Goal: Task Accomplishment & Management: Use online tool/utility

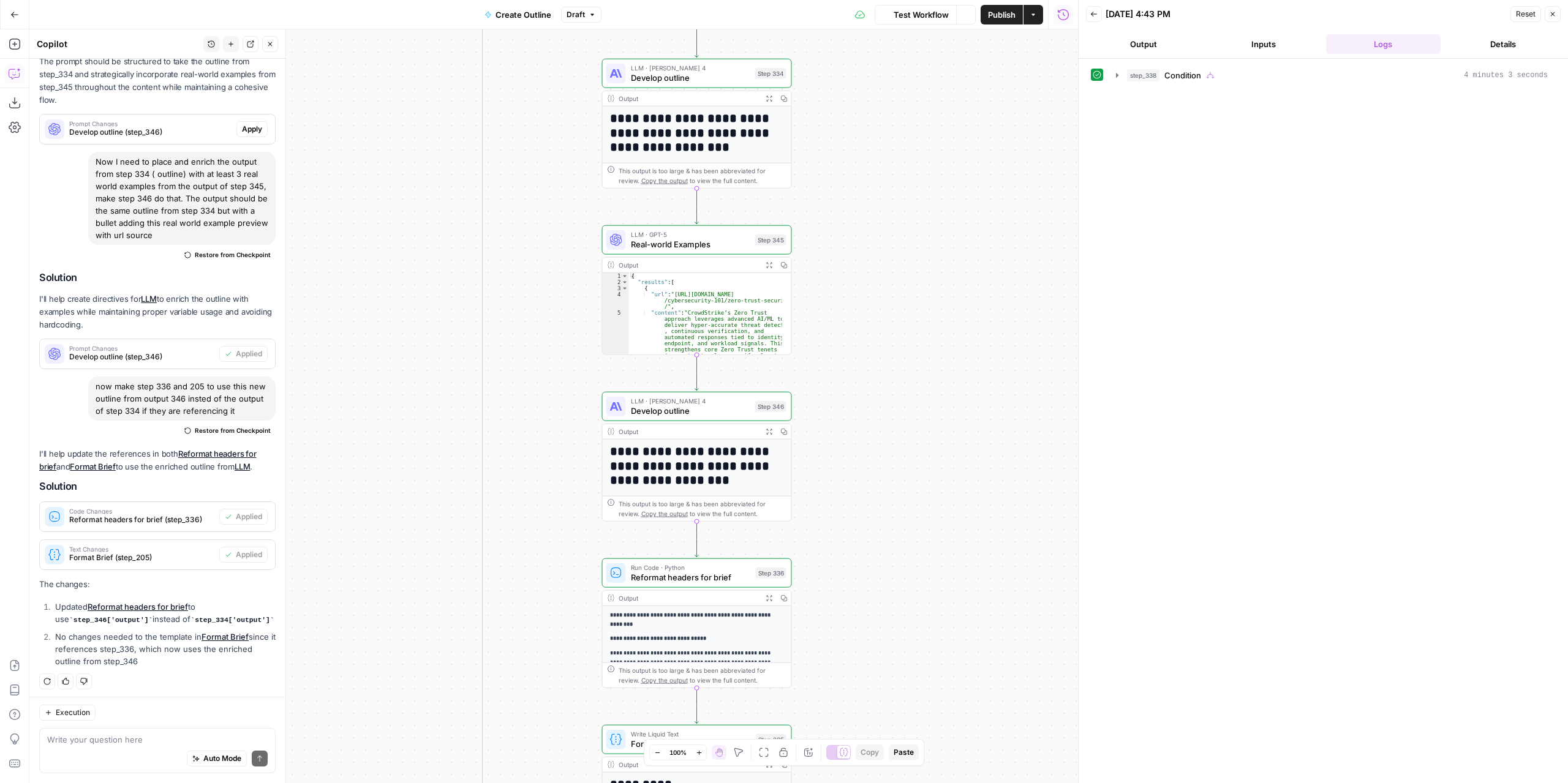
scroll to position [251, 0]
click at [772, 428] on icon "button" at bounding box center [768, 431] width 7 height 7
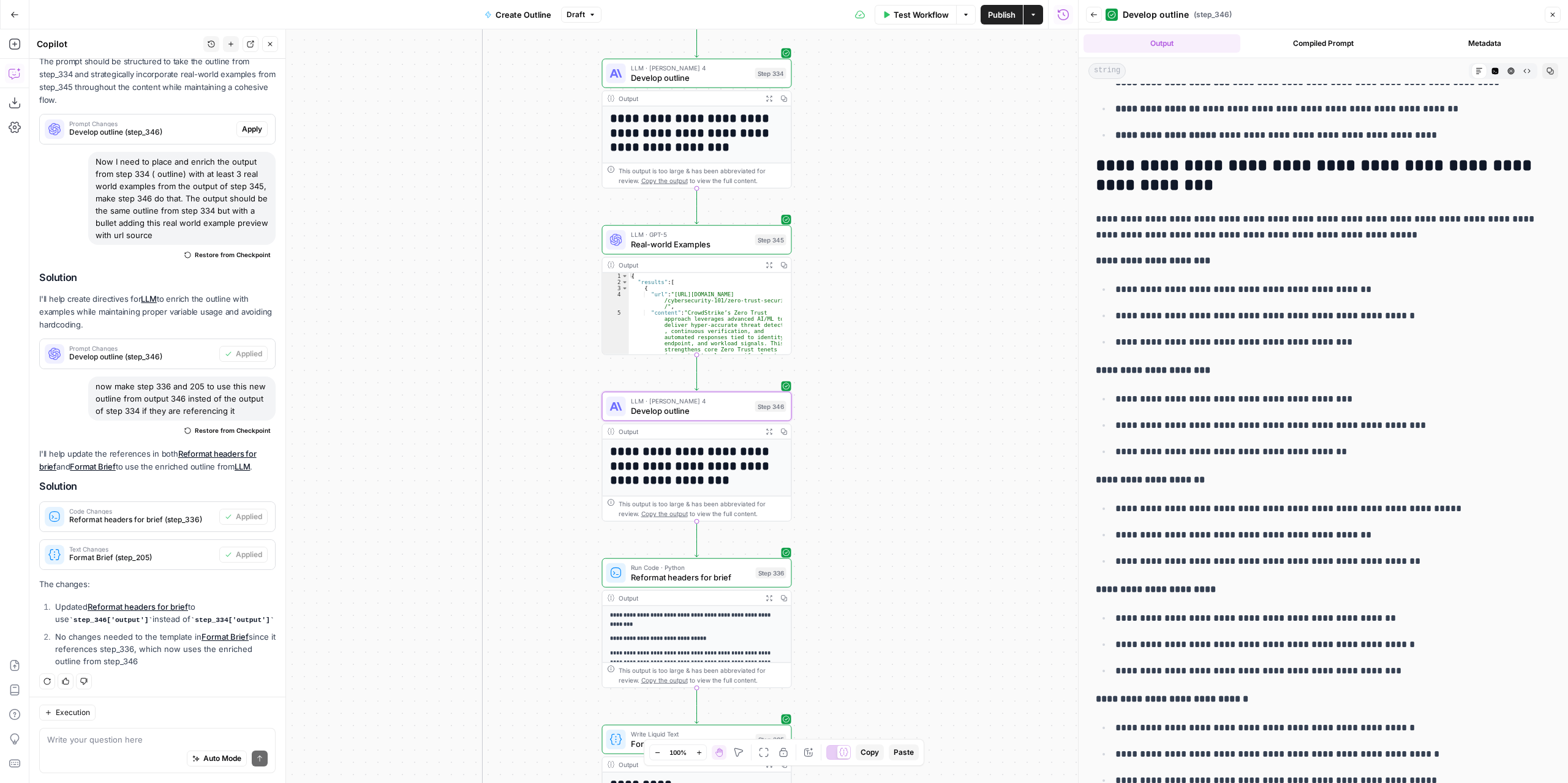
scroll to position [3988, 0]
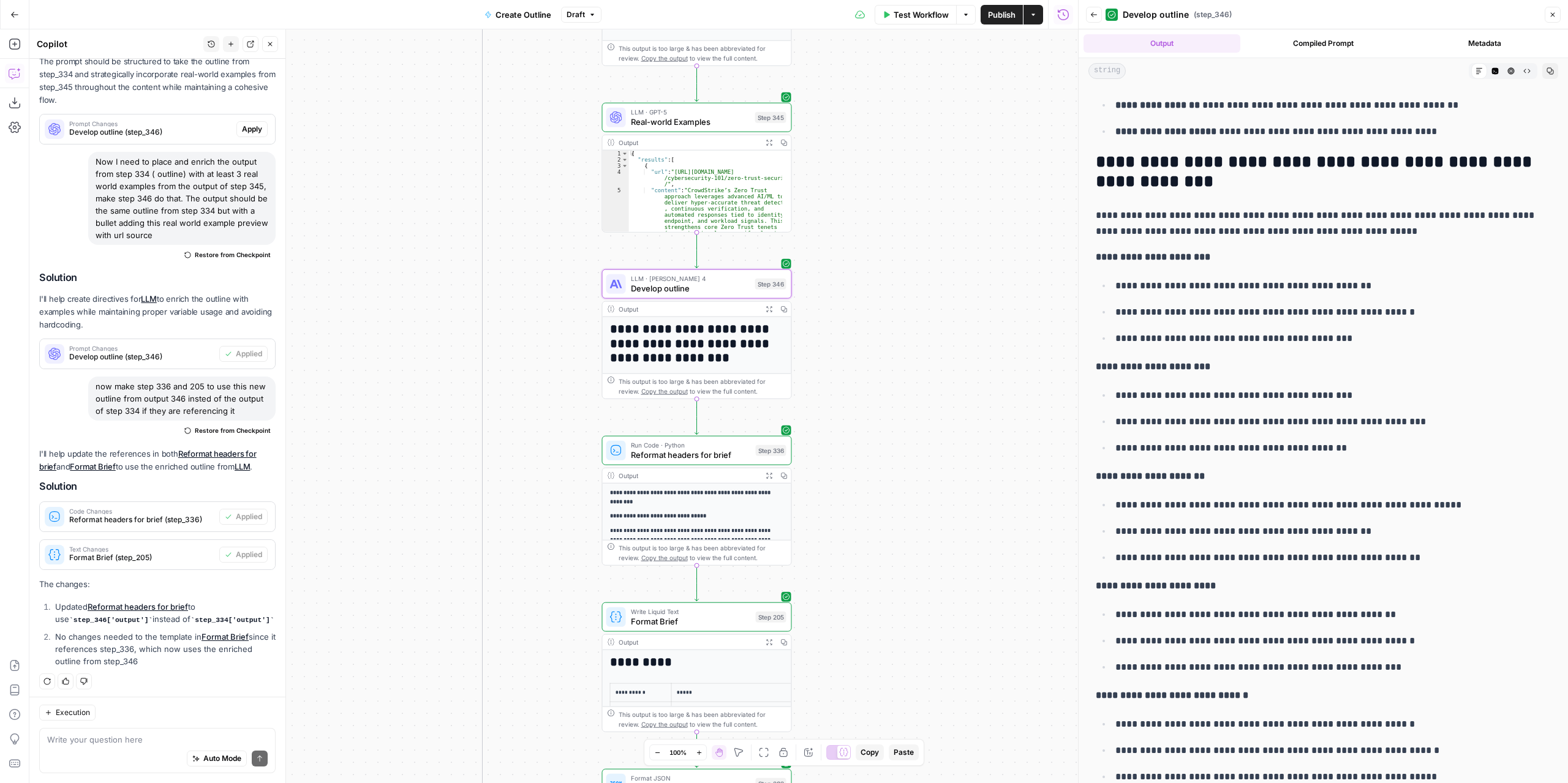
click at [767, 475] on icon "button" at bounding box center [768, 475] width 7 height 7
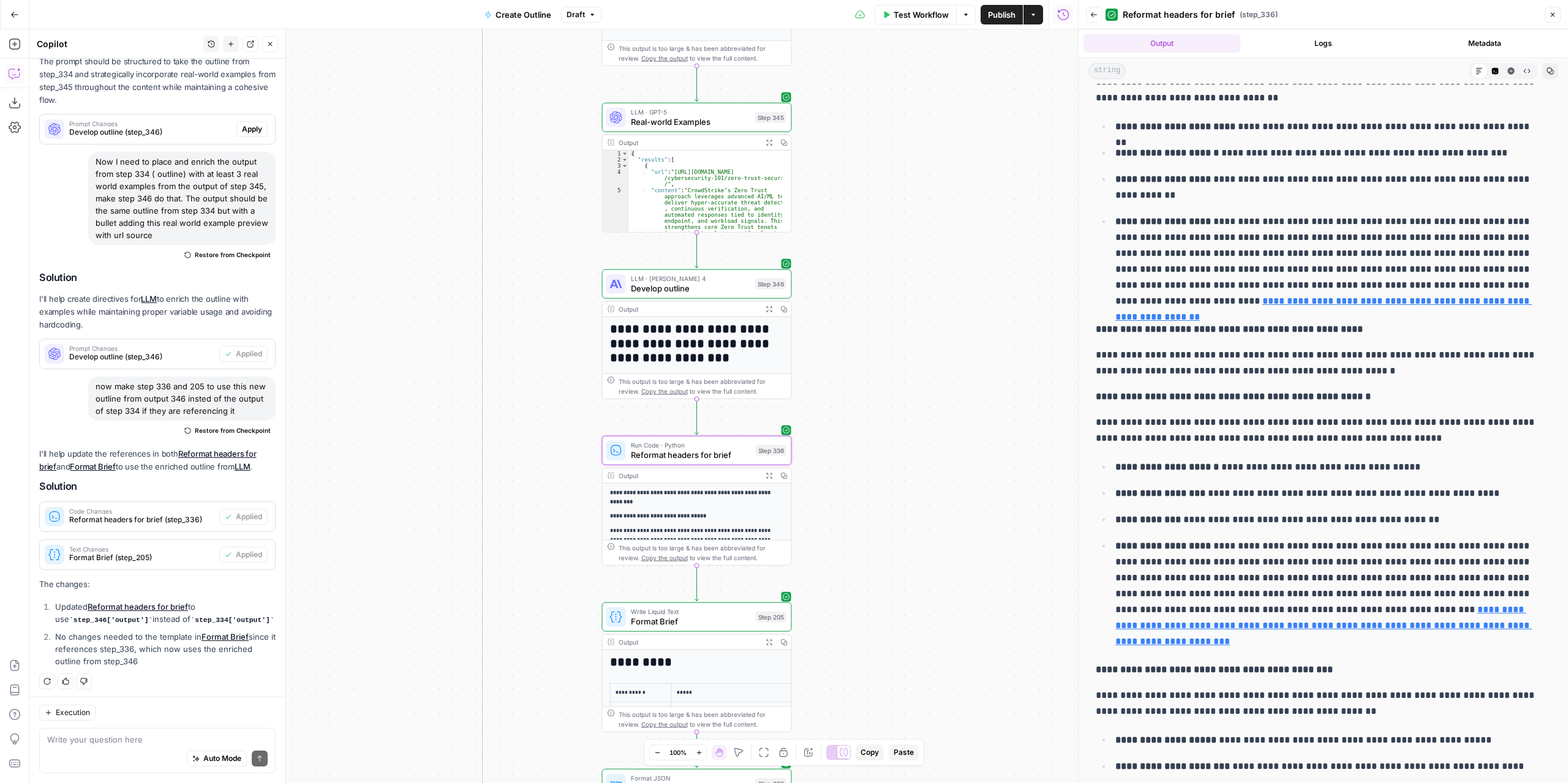
scroll to position [245, 0]
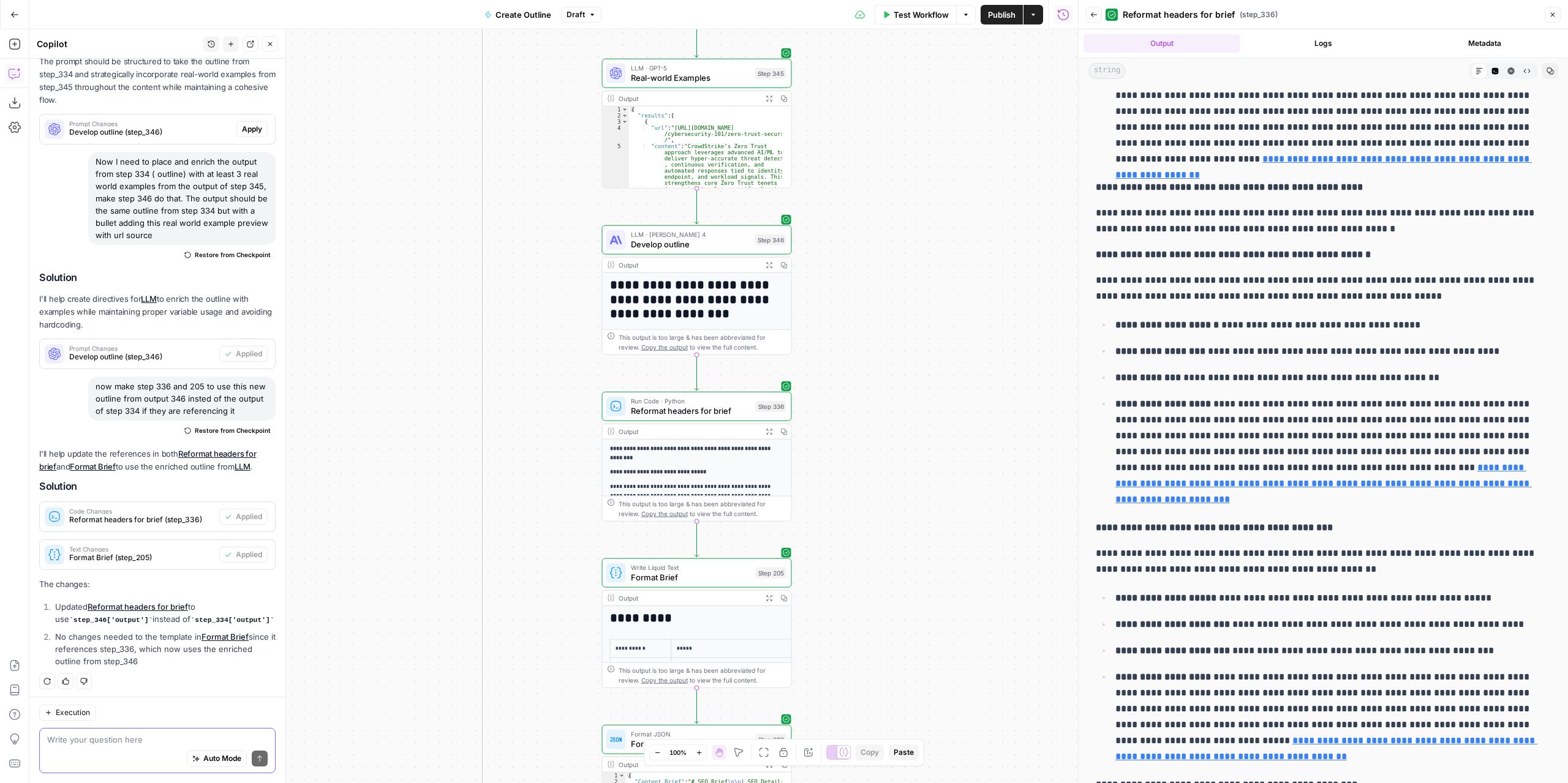
click at [153, 737] on textarea at bounding box center [157, 739] width 221 height 12
type textarea "Give me a report short an in bullets of what we did"
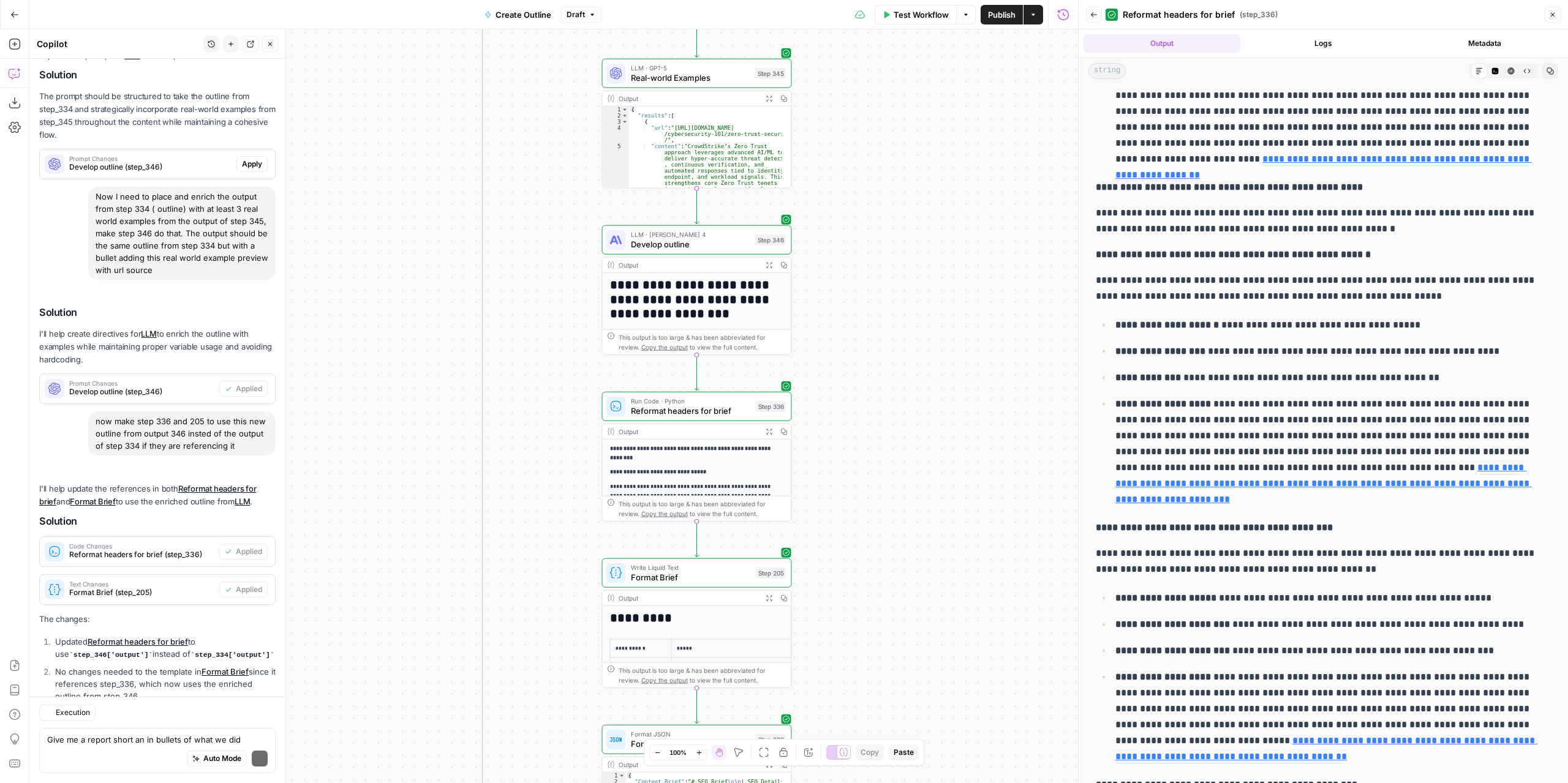
scroll to position [682, 0]
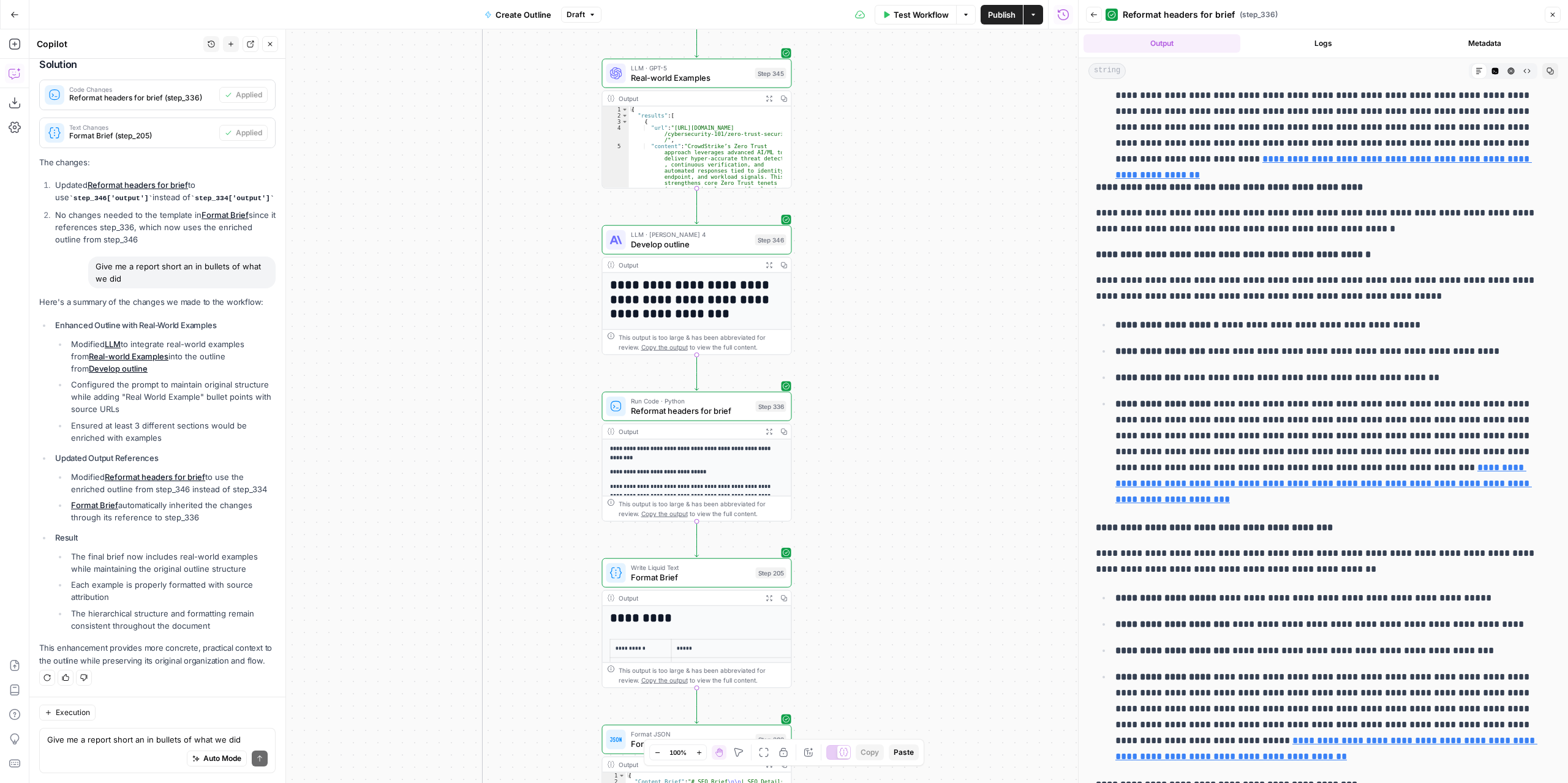
drag, startPoint x: 46, startPoint y: 304, endPoint x: 232, endPoint y: 520, distance: 285.0
click at [232, 520] on div "Here's a summary of the changes we made to the workflow: Enhanced Outline with …" at bounding box center [157, 481] width 237 height 371
copy ul "Enhanced Outline with Real-World Examples Modified LLM to integrate real-world …"
click at [220, 428] on li "Ensured at least 3 different sections would be enriched with examples" at bounding box center [171, 432] width 208 height 24
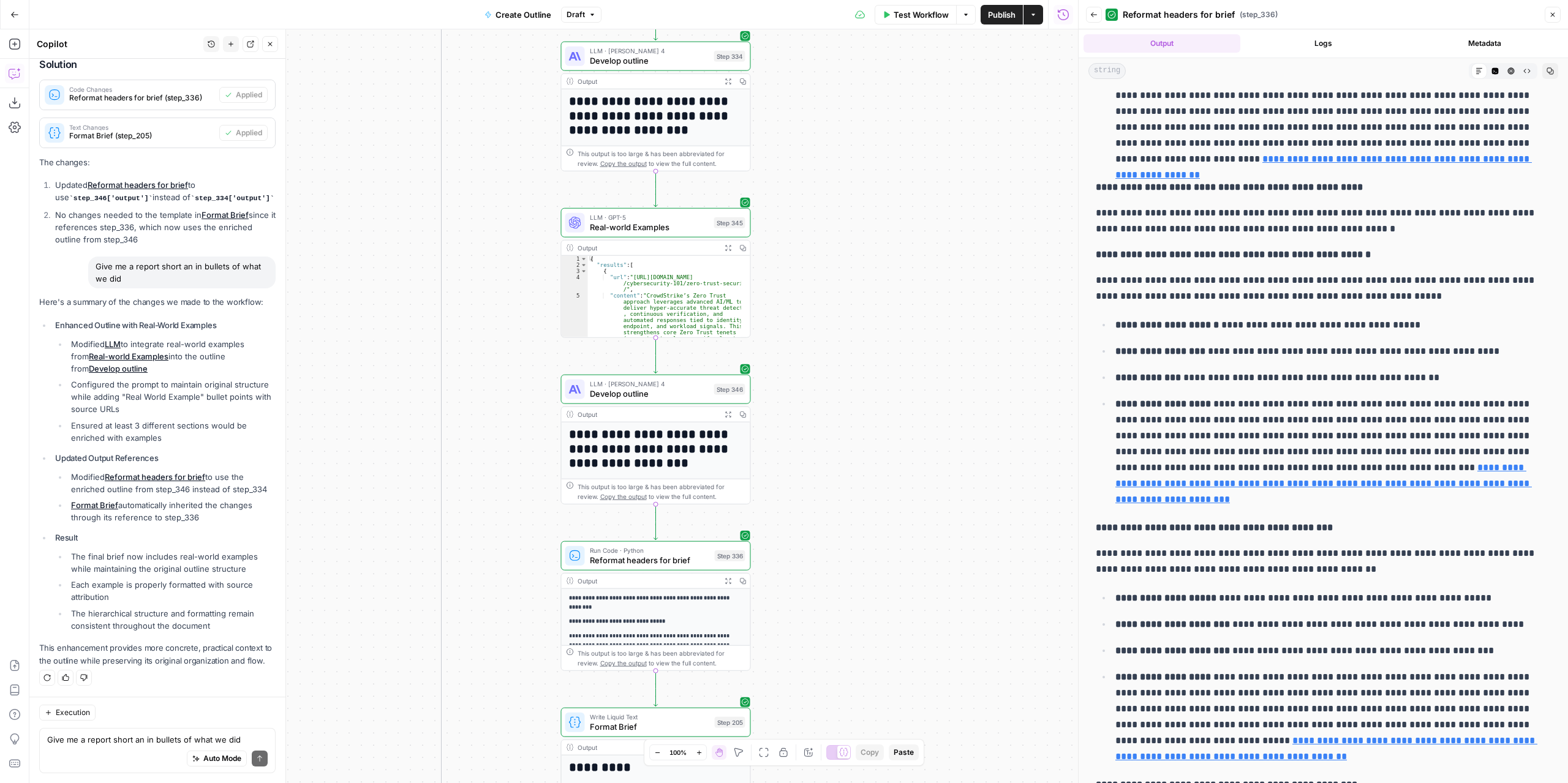
drag, startPoint x: 559, startPoint y: 368, endPoint x: 517, endPoint y: 518, distance: 155.8
click at [517, 518] on div "true false Workflow Set Inputs Inputs Condition Condition Step 338 Output Expan…" at bounding box center [554, 407] width 1048 height 754
click at [951, 289] on div "true false Workflow Set Inputs Inputs Condition Condition Step 338 Output Expan…" at bounding box center [554, 407] width 1048 height 754
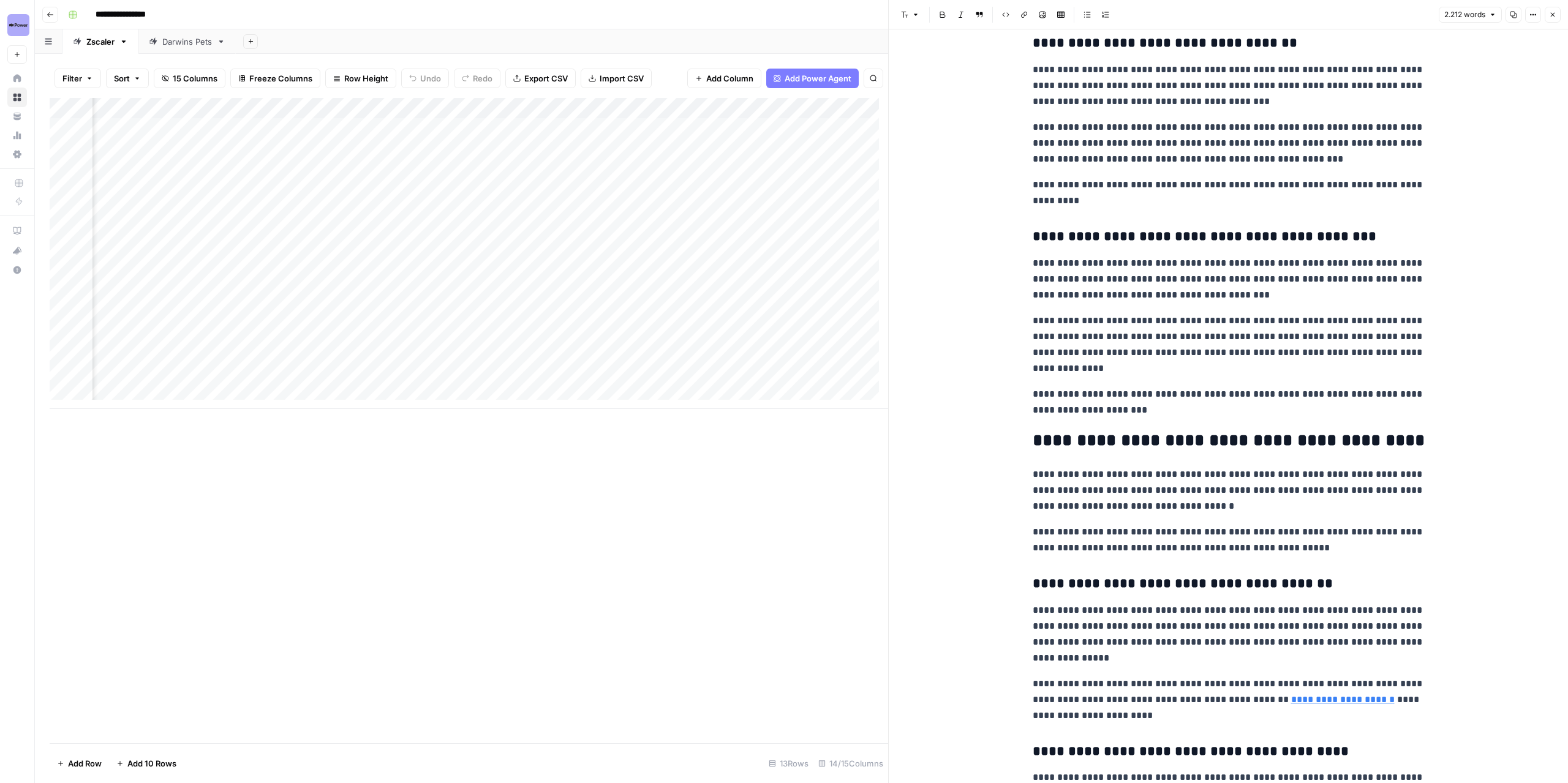
scroll to position [0, 1043]
click at [599, 101] on div "Add Column" at bounding box center [468, 253] width 839 height 311
click at [625, 230] on span "Edit Workflow" at bounding box center [625, 228] width 107 height 12
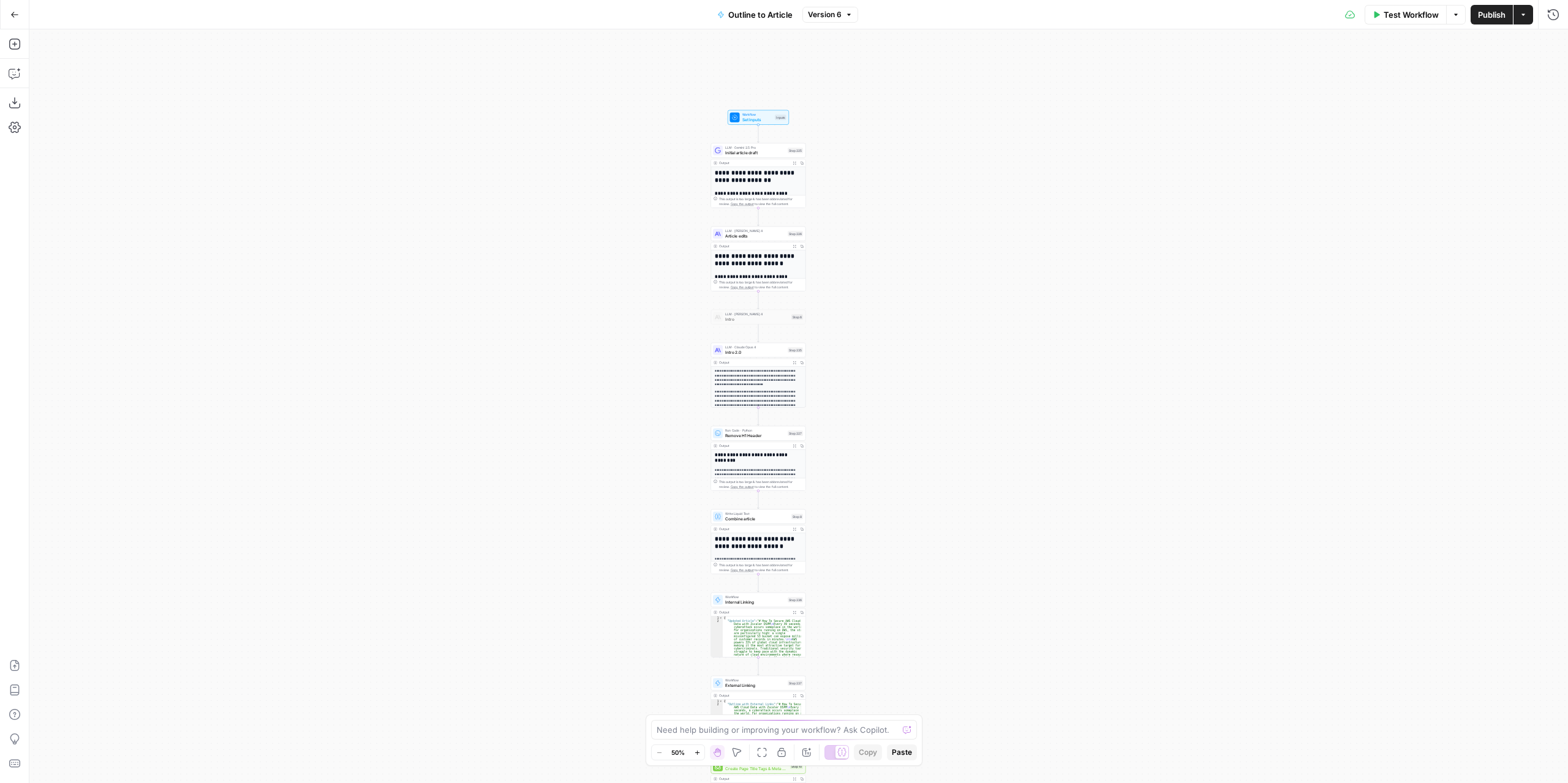
drag, startPoint x: 931, startPoint y: 400, endPoint x: 871, endPoint y: 457, distance: 82.8
click at [890, 518] on div "**********" at bounding box center [799, 407] width 1538 height 754
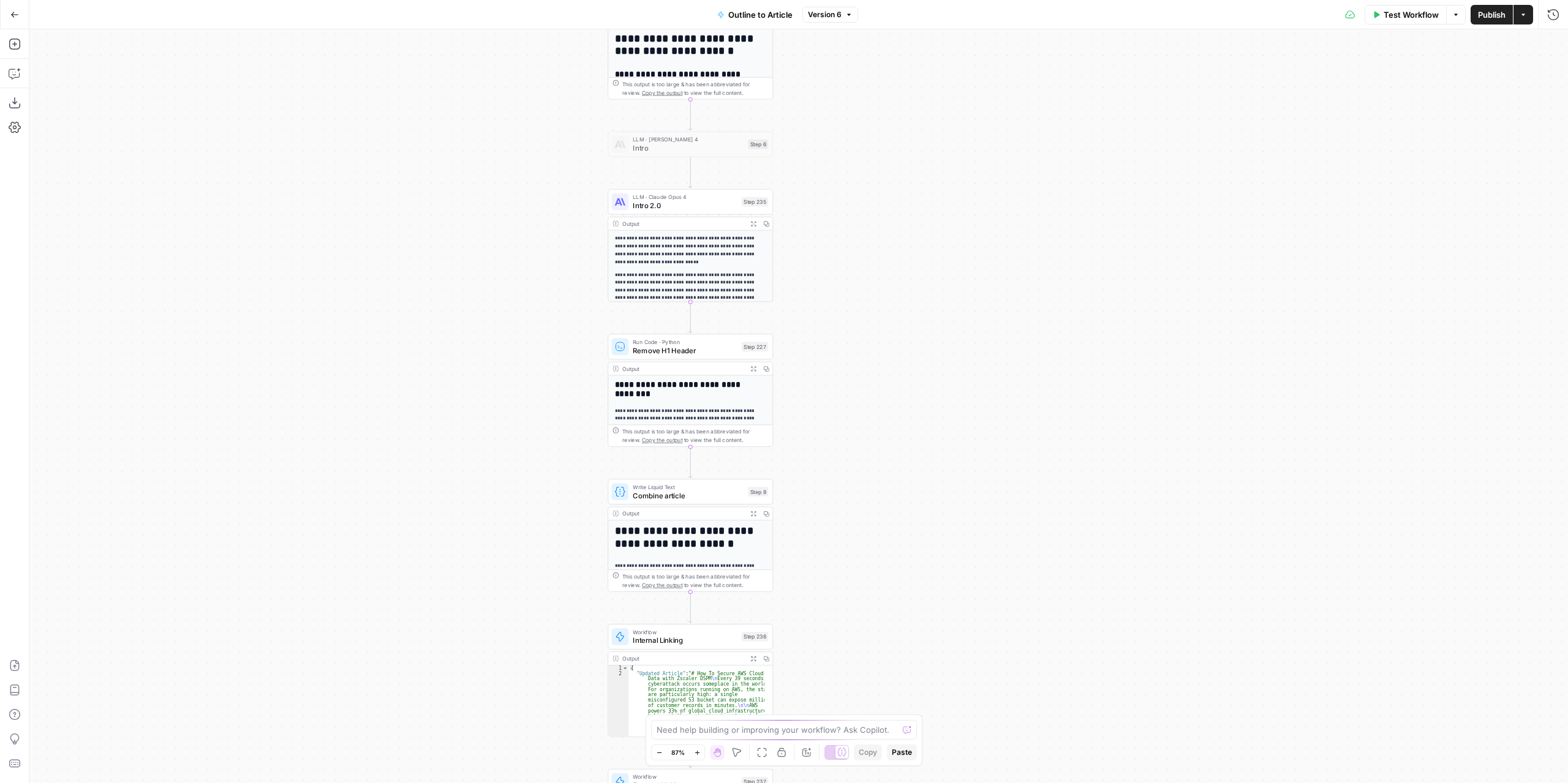
drag, startPoint x: 889, startPoint y: 566, endPoint x: 874, endPoint y: 457, distance: 110.0
click at [874, 457] on div "**********" at bounding box center [799, 407] width 1538 height 754
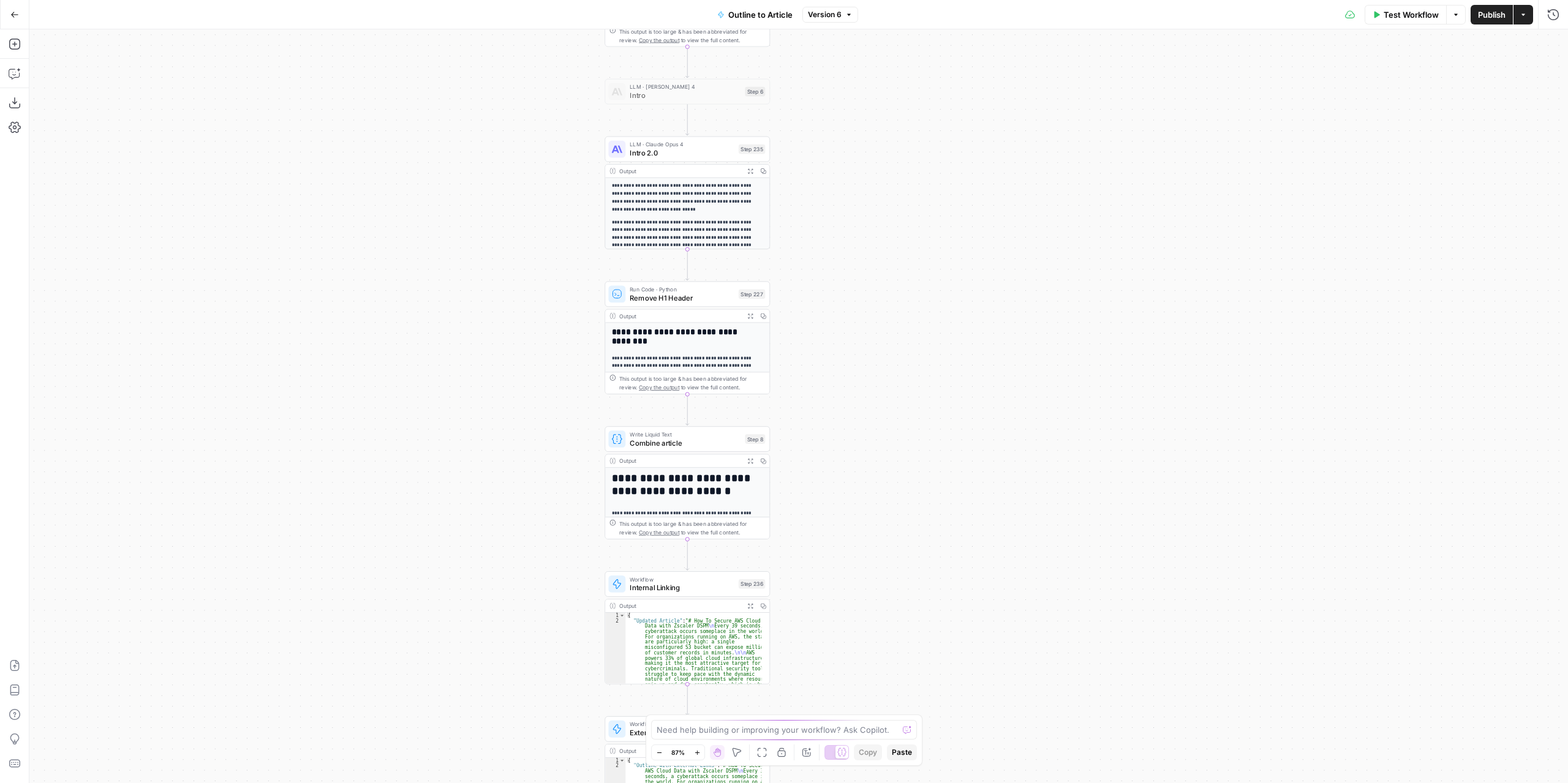
drag, startPoint x: 843, startPoint y: 531, endPoint x: 839, endPoint y: 407, distance: 124.1
click at [839, 407] on div "**********" at bounding box center [799, 407] width 1538 height 754
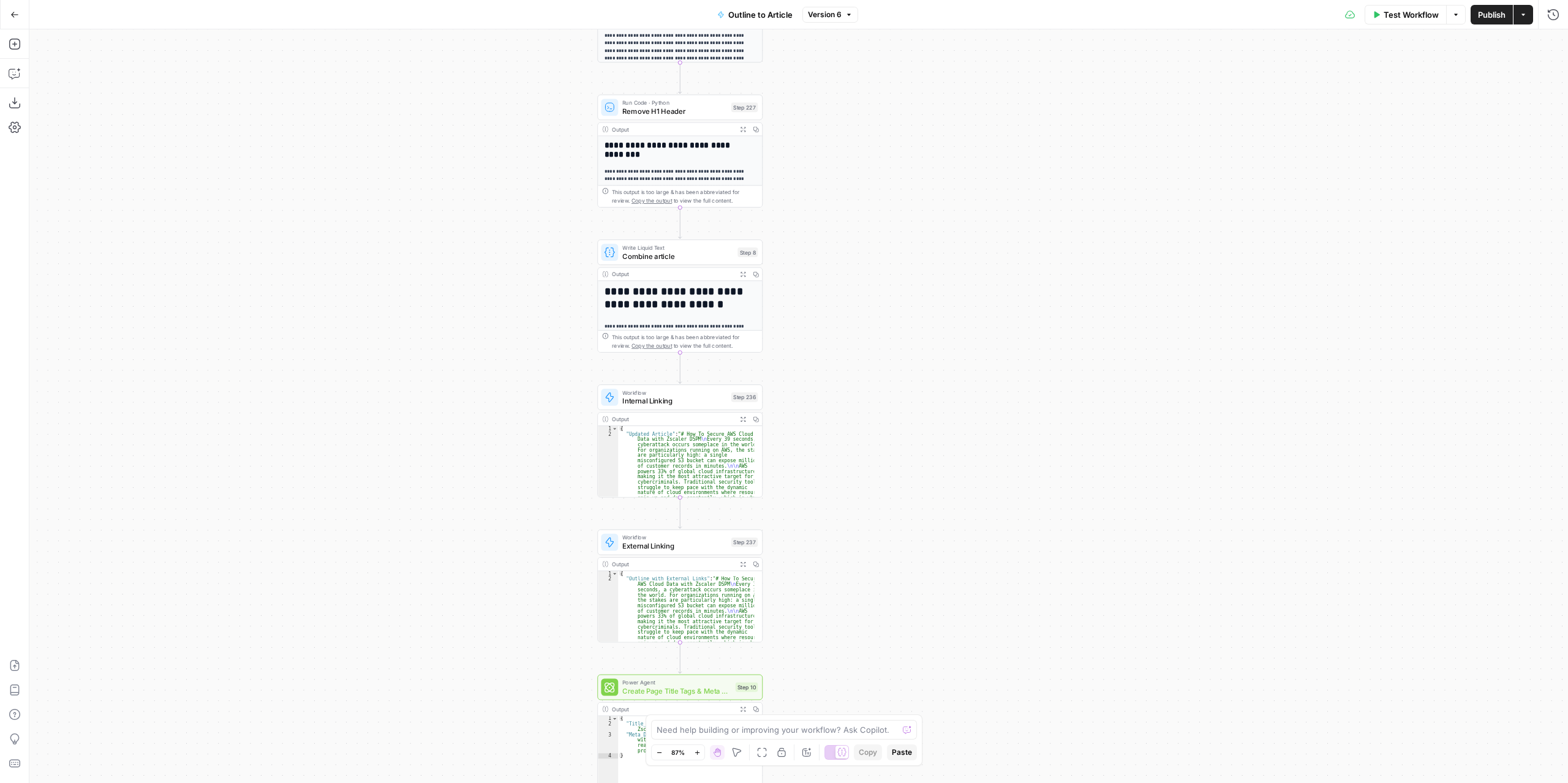
drag, startPoint x: 847, startPoint y: 545, endPoint x: 841, endPoint y: 423, distance: 122.1
click at [841, 423] on div "**********" at bounding box center [799, 407] width 1538 height 754
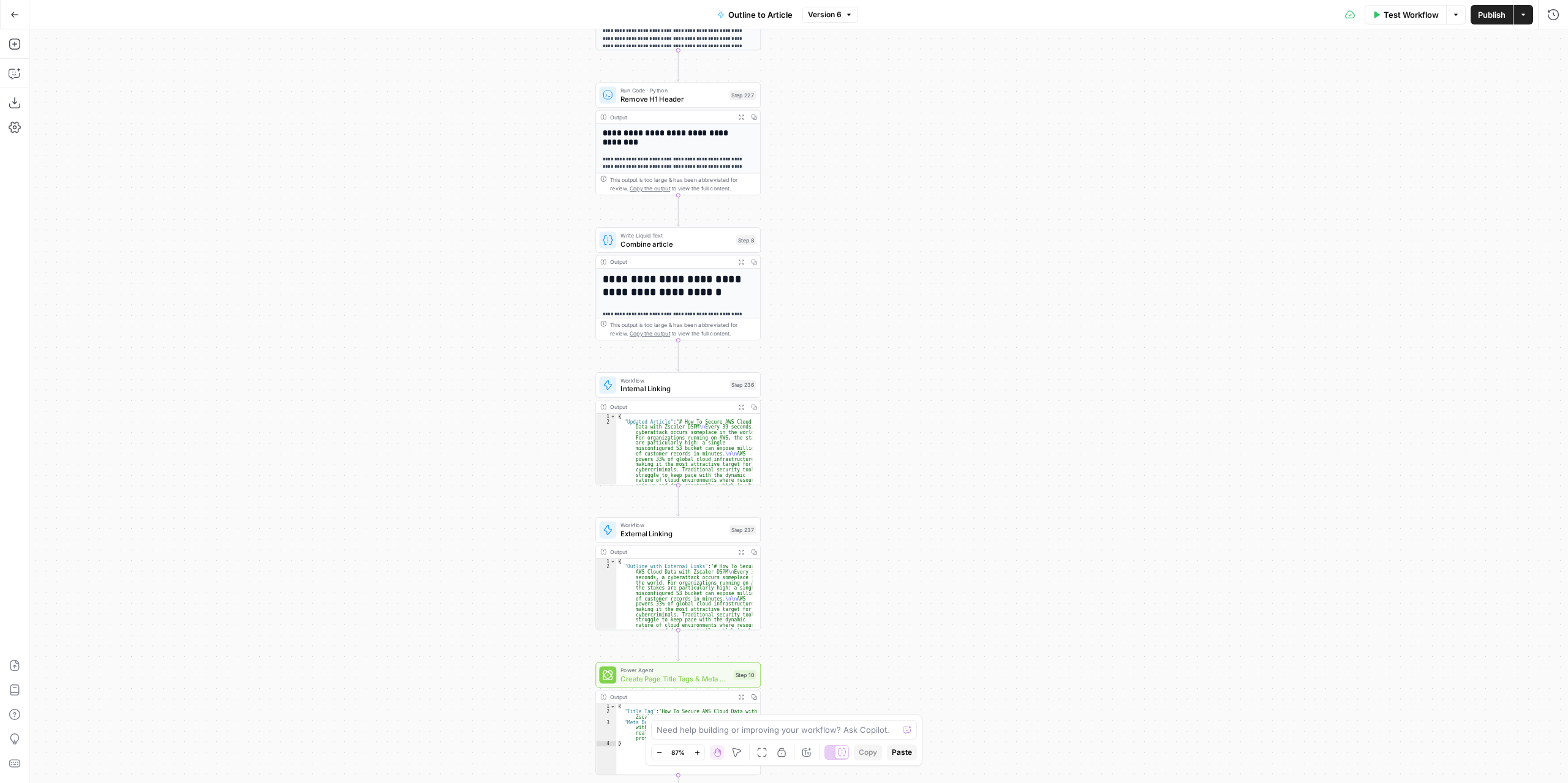
drag, startPoint x: 853, startPoint y: 570, endPoint x: 845, endPoint y: 461, distance: 109.3
click at [845, 463] on div "**********" at bounding box center [799, 407] width 1538 height 754
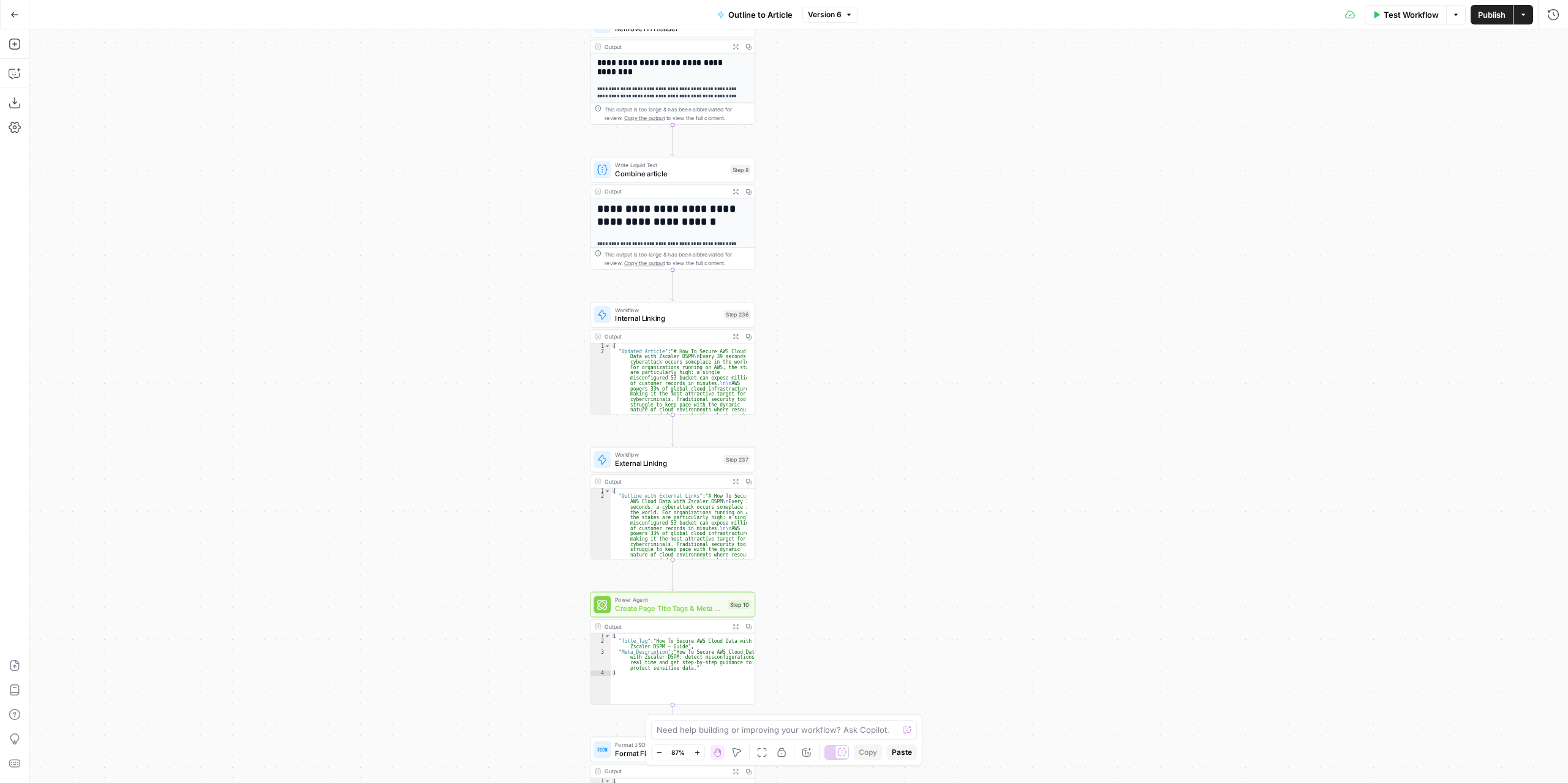
drag, startPoint x: 818, startPoint y: 398, endPoint x: 837, endPoint y: 636, distance: 238.8
click at [837, 636] on div "**********" at bounding box center [799, 407] width 1538 height 754
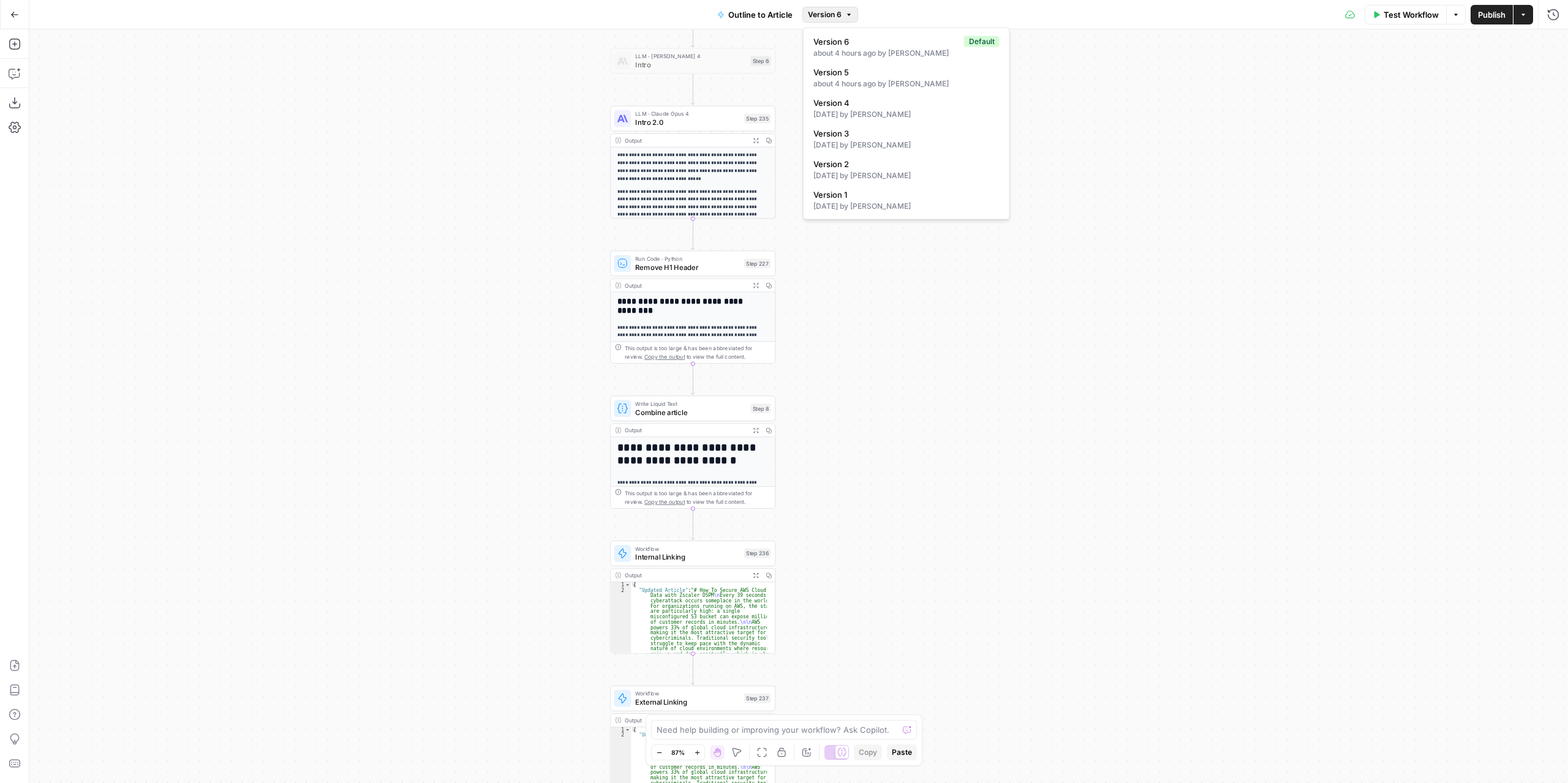
click at [835, 13] on span "Version 6" at bounding box center [825, 15] width 34 height 11
click at [860, 87] on div "about 4 hours ago by Nicolas Fernandez" at bounding box center [907, 84] width 186 height 11
click at [858, 10] on span "Restore" at bounding box center [869, 15] width 28 height 11
click at [710, 124] on span "Intro 2.0" at bounding box center [687, 122] width 104 height 10
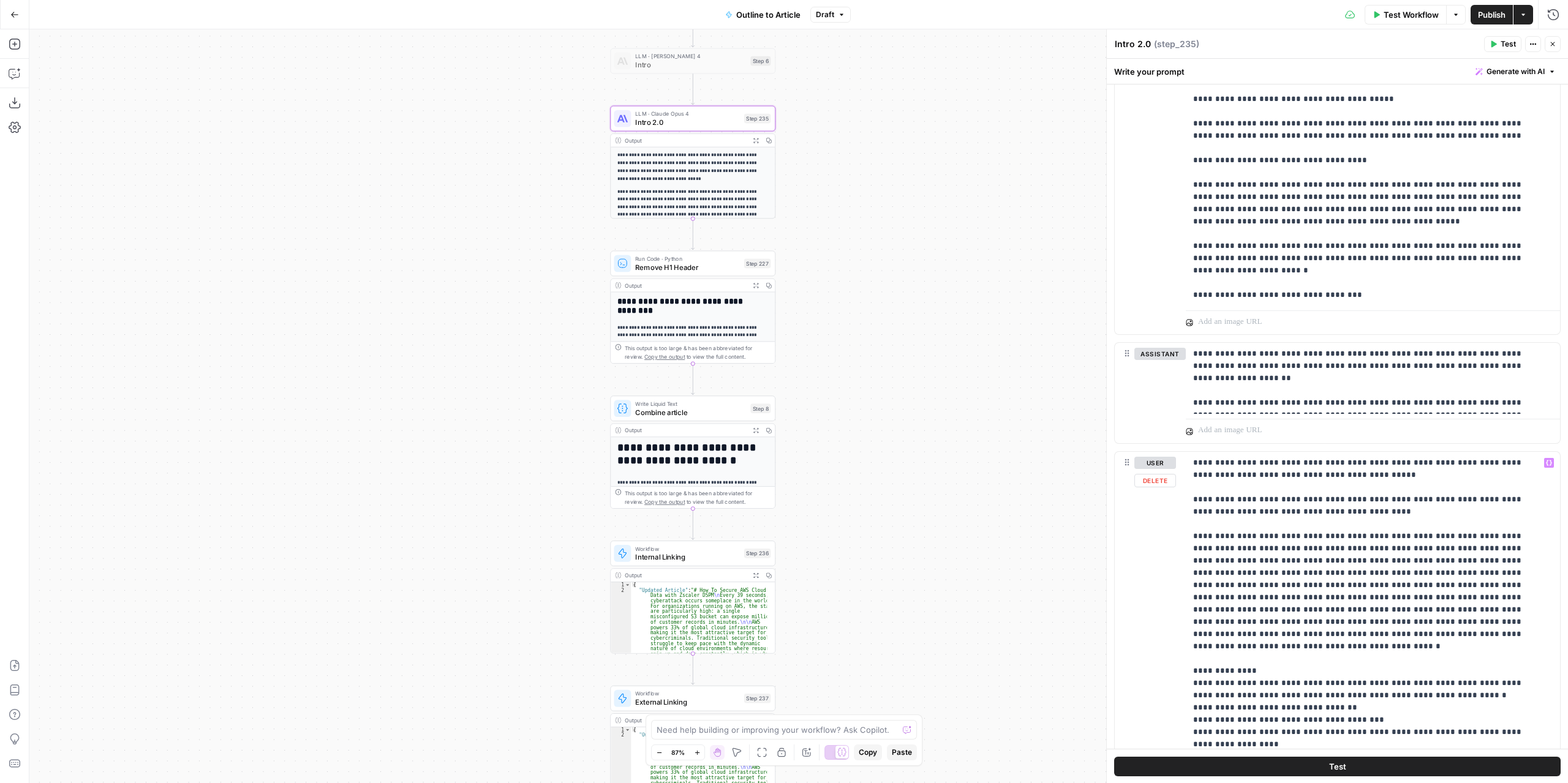
scroll to position [2000, 0]
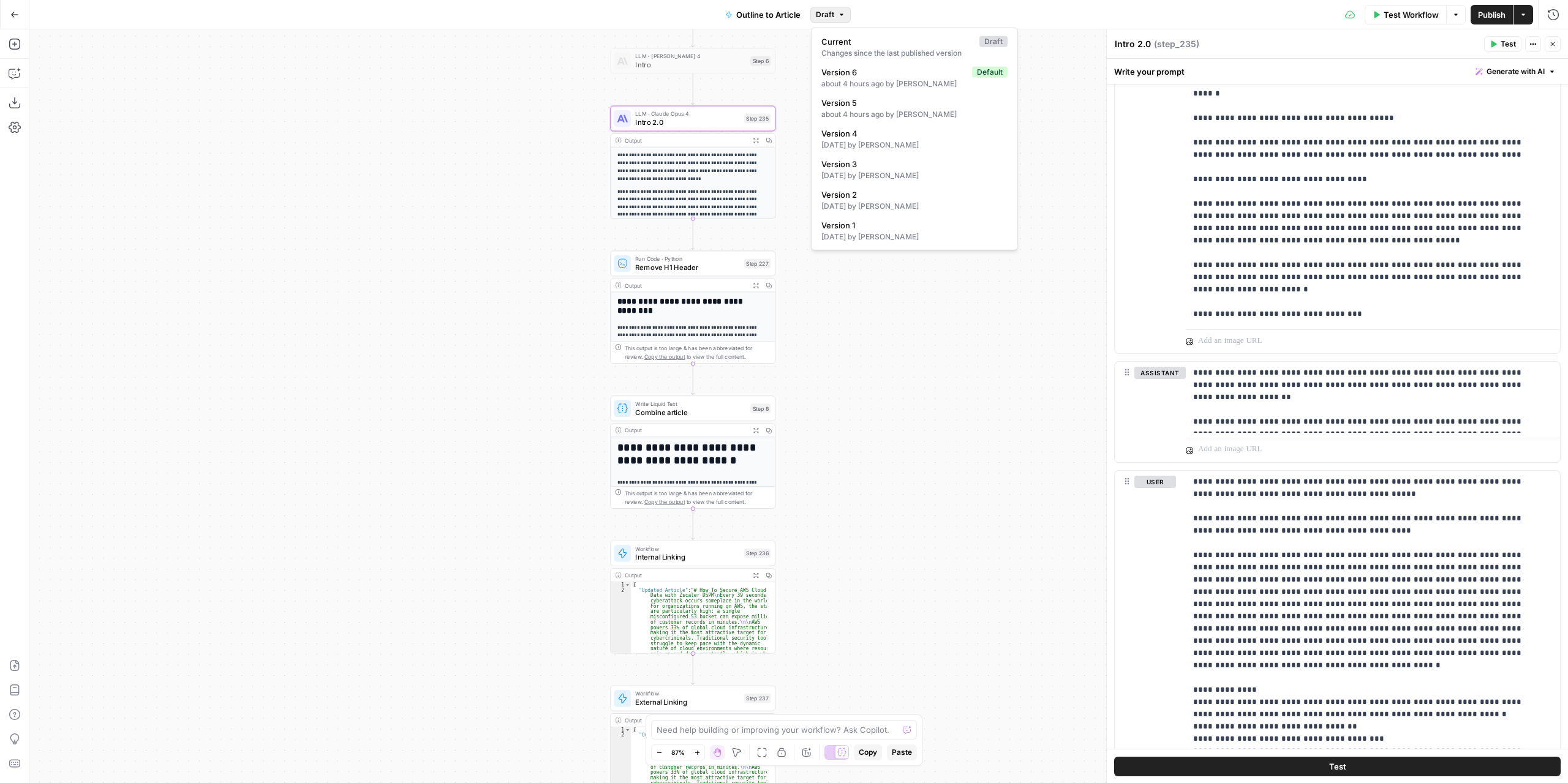
click at [826, 15] on span "Draft" at bounding box center [825, 15] width 19 height 11
click at [882, 145] on div "9 days ago by Joel Fazecas" at bounding box center [914, 145] width 186 height 11
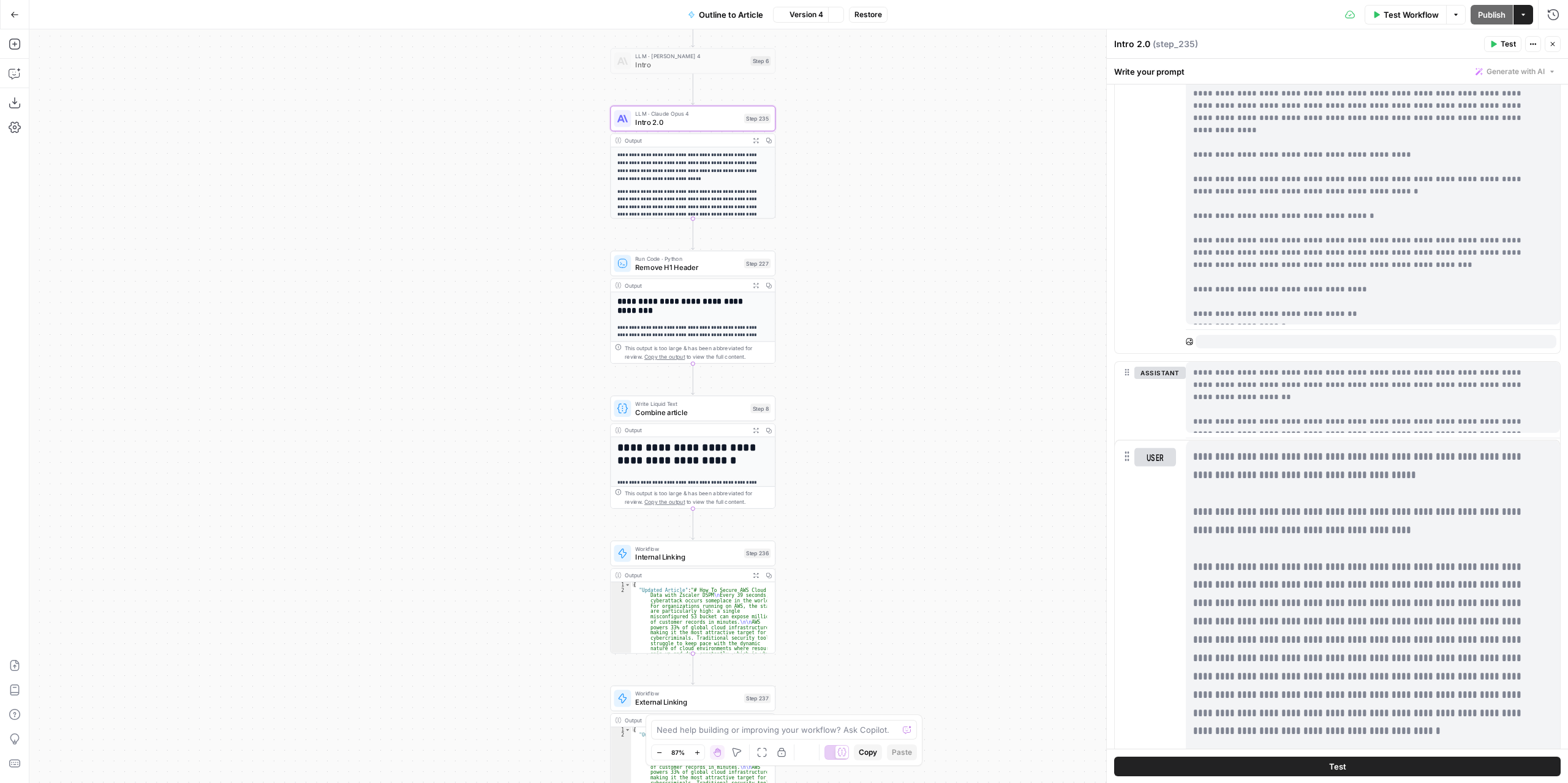
scroll to position [0, 0]
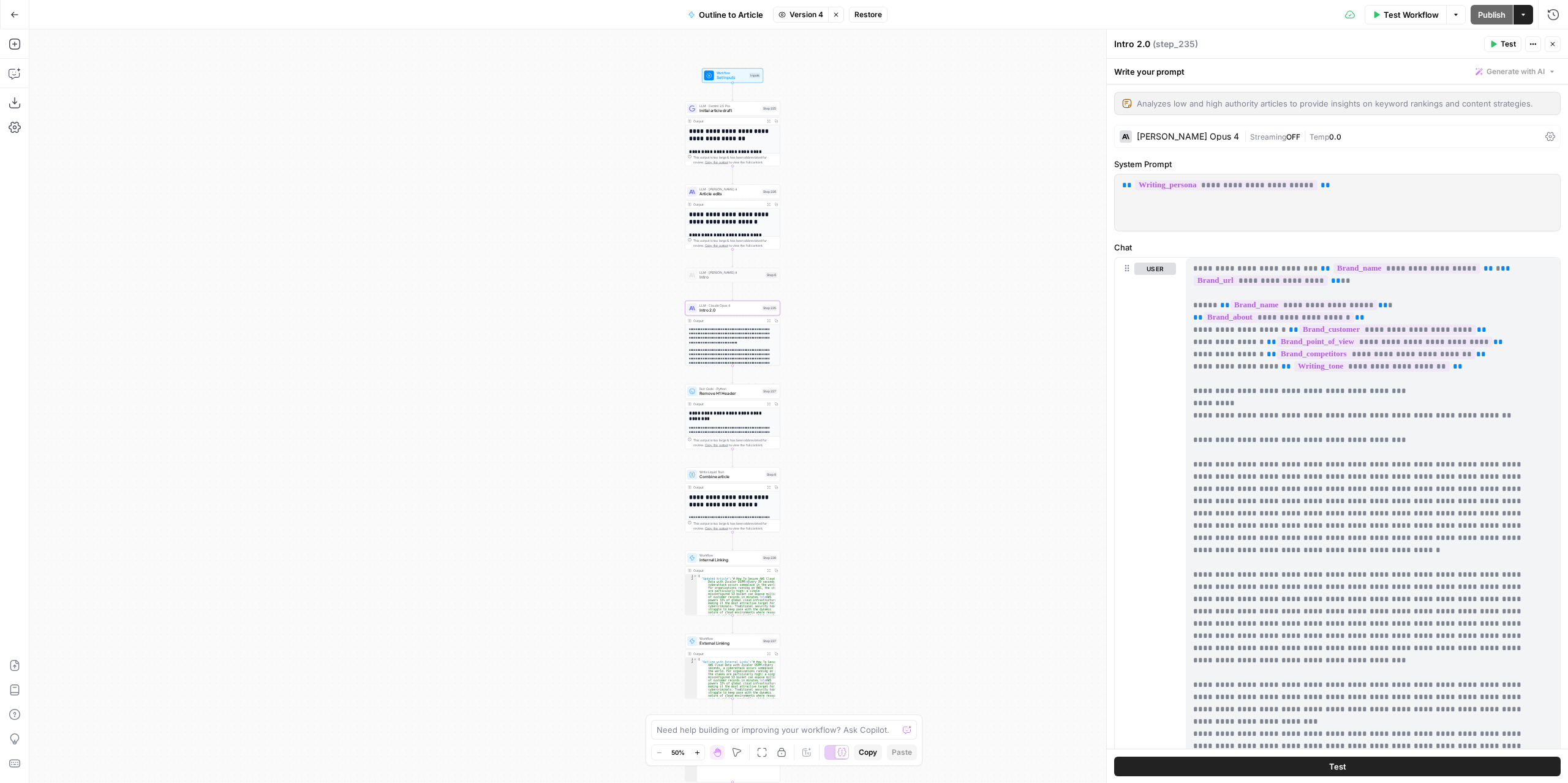
drag, startPoint x: 955, startPoint y: 530, endPoint x: 903, endPoint y: 657, distance: 137.2
click at [903, 657] on div "**********" at bounding box center [799, 407] width 1538 height 754
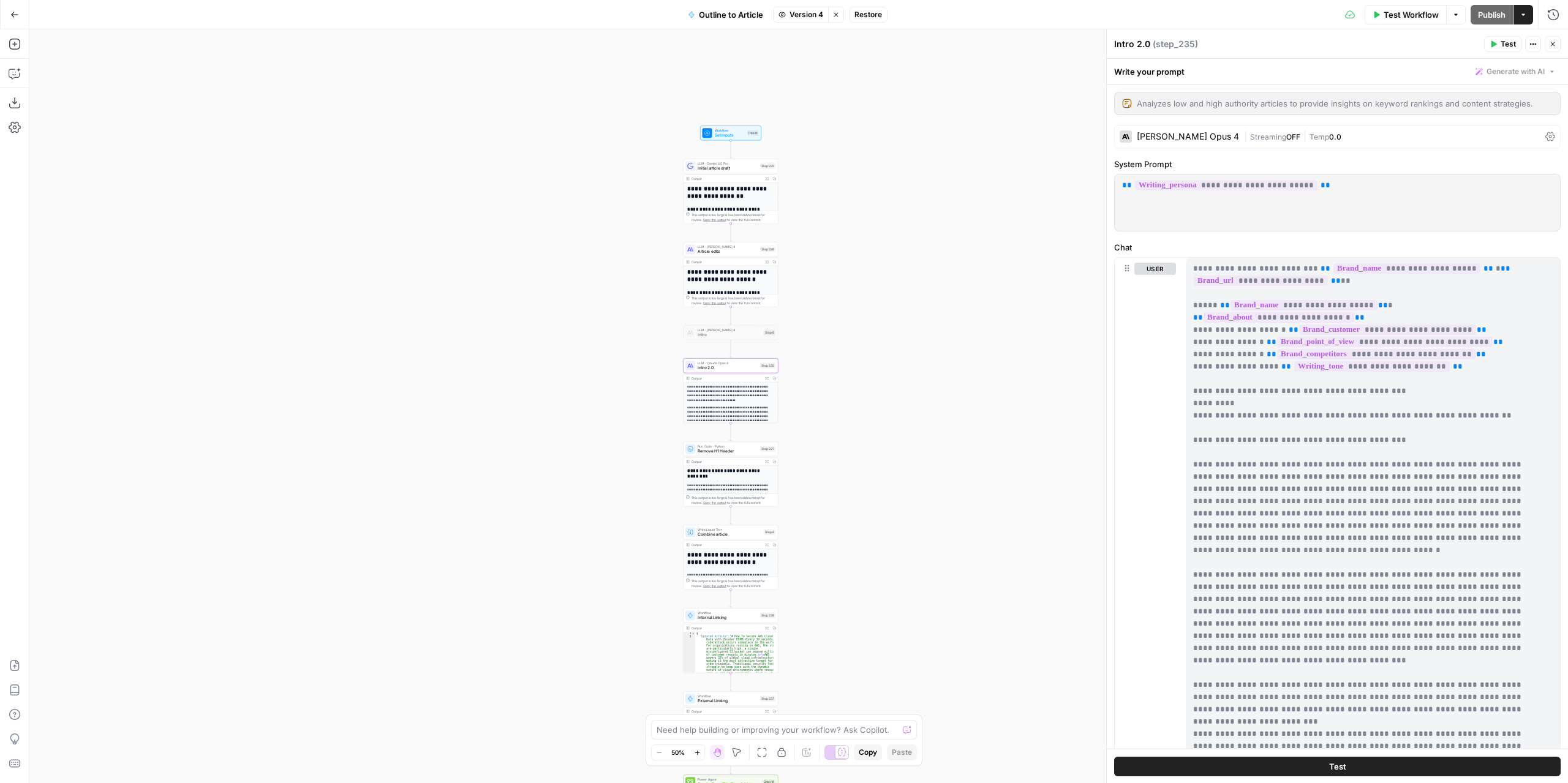
click at [834, 18] on button "Stop viewing" at bounding box center [835, 14] width 16 height 16
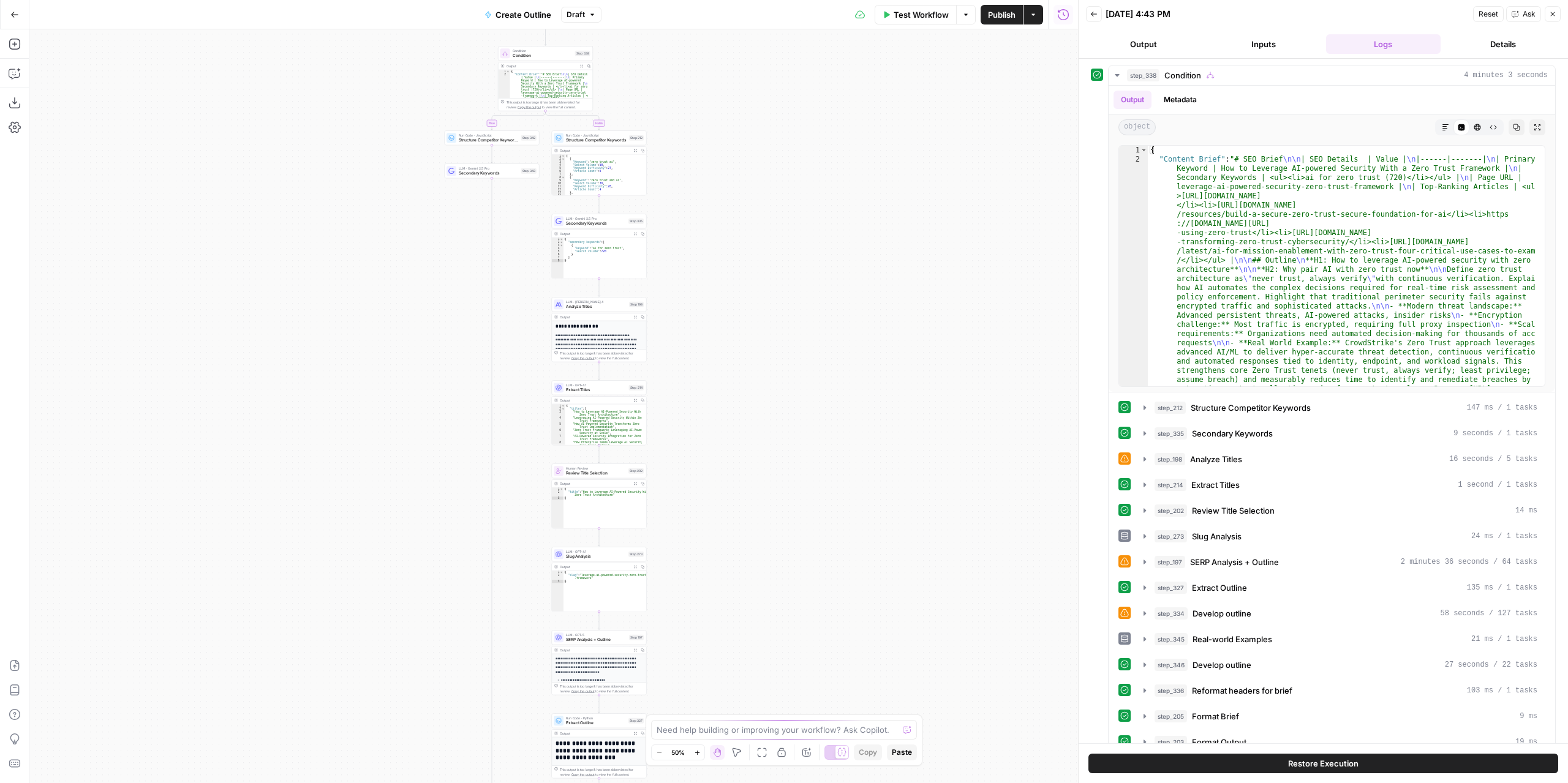
drag, startPoint x: 896, startPoint y: 452, endPoint x: 838, endPoint y: 250, distance: 210.2
click at [895, 462] on div "true false Workflow Set Inputs Inputs Condition Condition Step 338 Output Expan…" at bounding box center [554, 407] width 1048 height 754
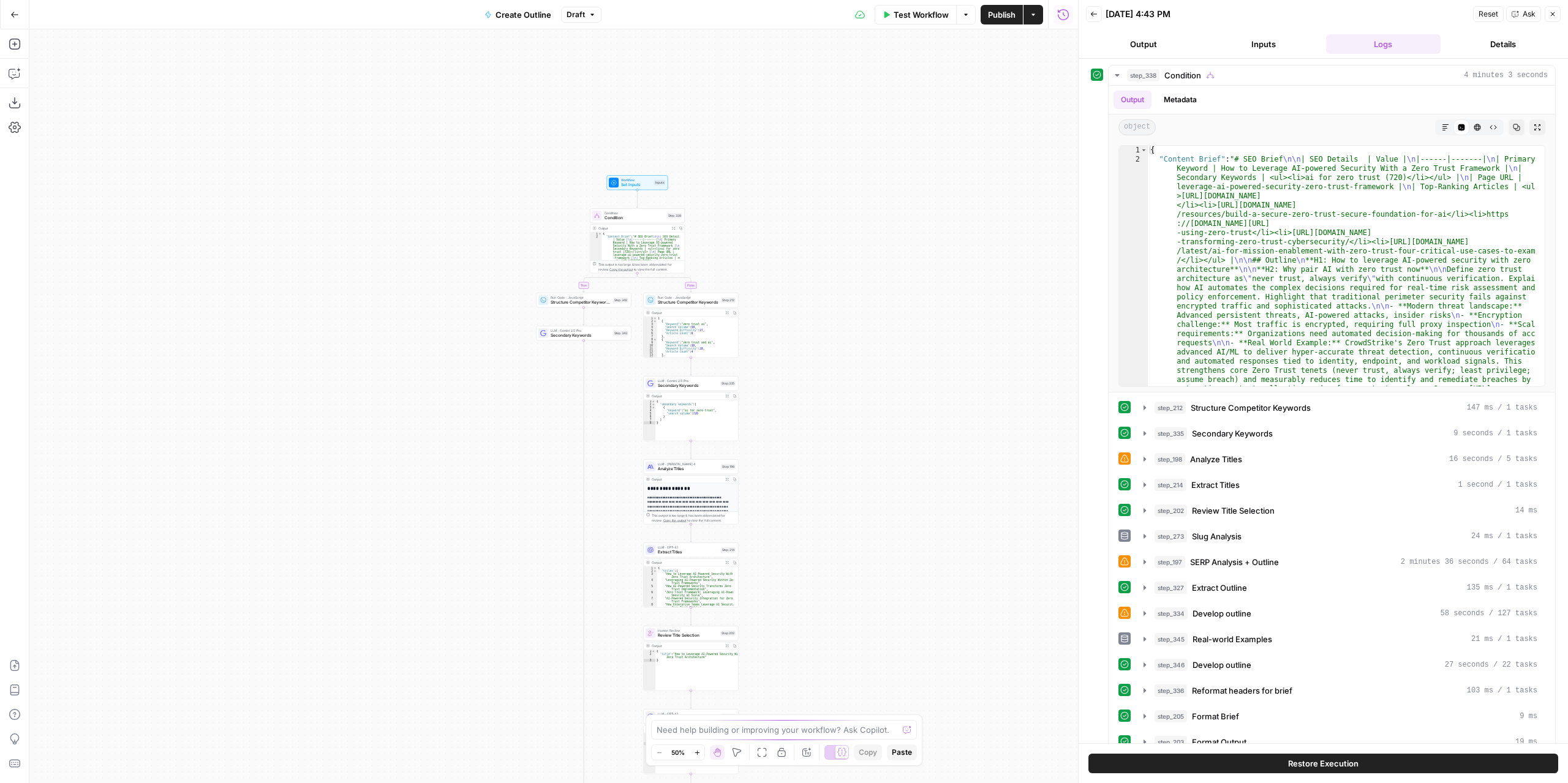
drag, startPoint x: 803, startPoint y: 172, endPoint x: 897, endPoint y: 329, distance: 183.0
click at [897, 329] on div "true false Workflow Set Inputs Inputs Condition Condition Step 338 Output Expan…" at bounding box center [554, 407] width 1048 height 754
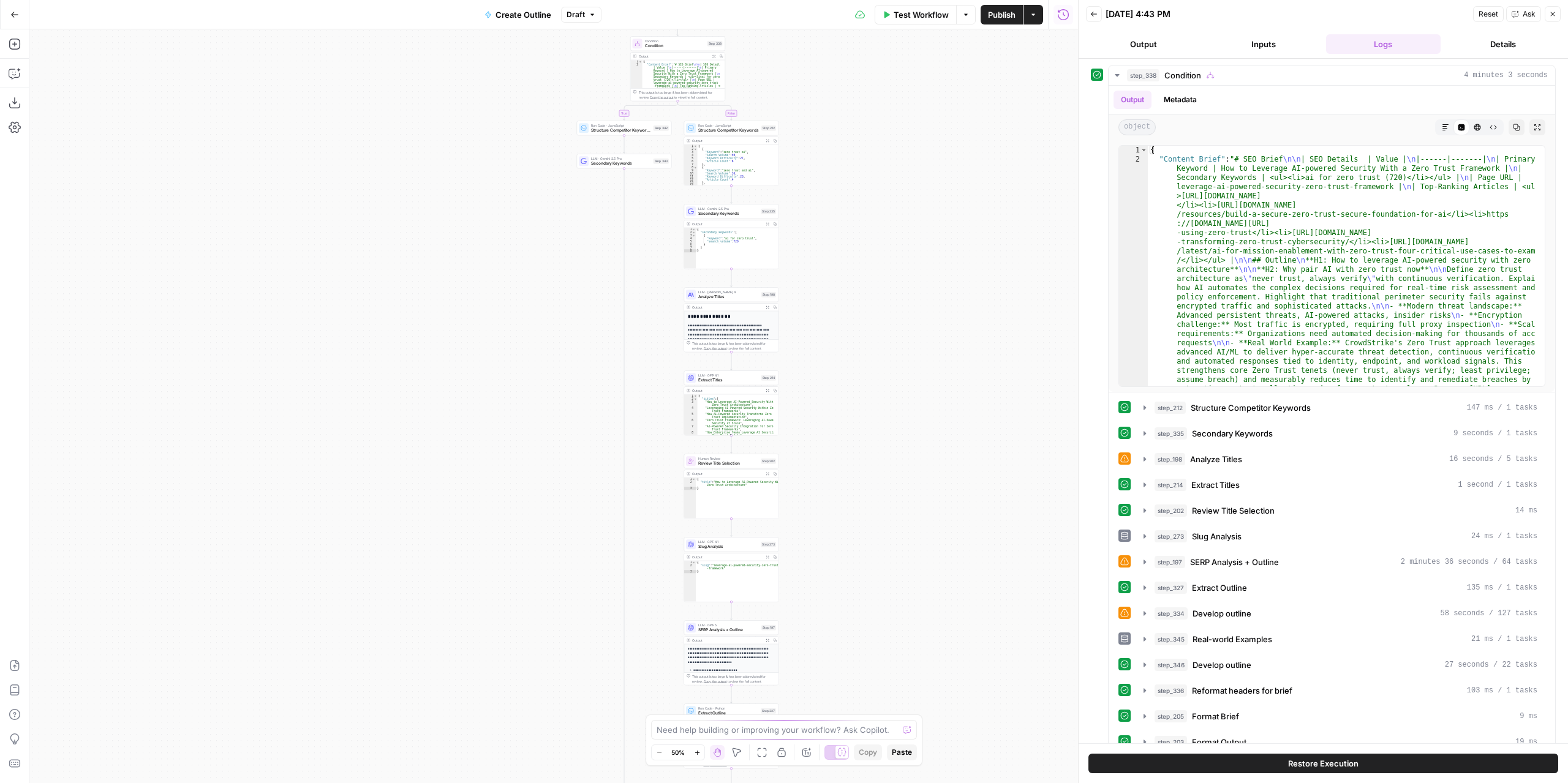
drag, startPoint x: 876, startPoint y: 224, endPoint x: 882, endPoint y: 236, distance: 13.4
click at [885, 185] on div "true false Workflow Set Inputs Inputs Condition Condition Step 338 Output Expan…" at bounding box center [554, 407] width 1048 height 754
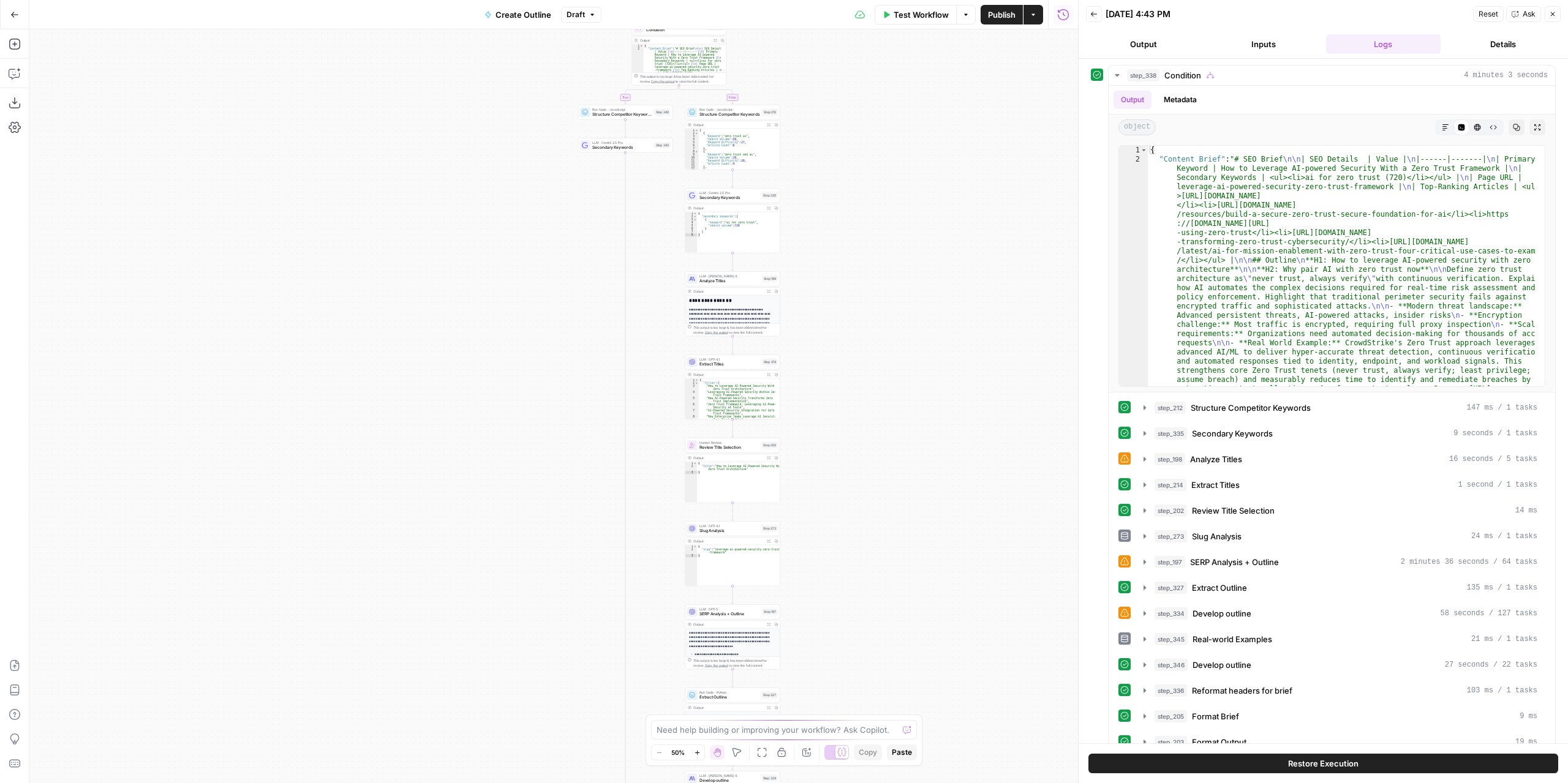
drag, startPoint x: 865, startPoint y: 340, endPoint x: 883, endPoint y: 127, distance: 213.8
click at [885, 99] on div "true false Workflow Set Inputs Inputs Condition Condition Step 338 Output Expan…" at bounding box center [554, 407] width 1048 height 754
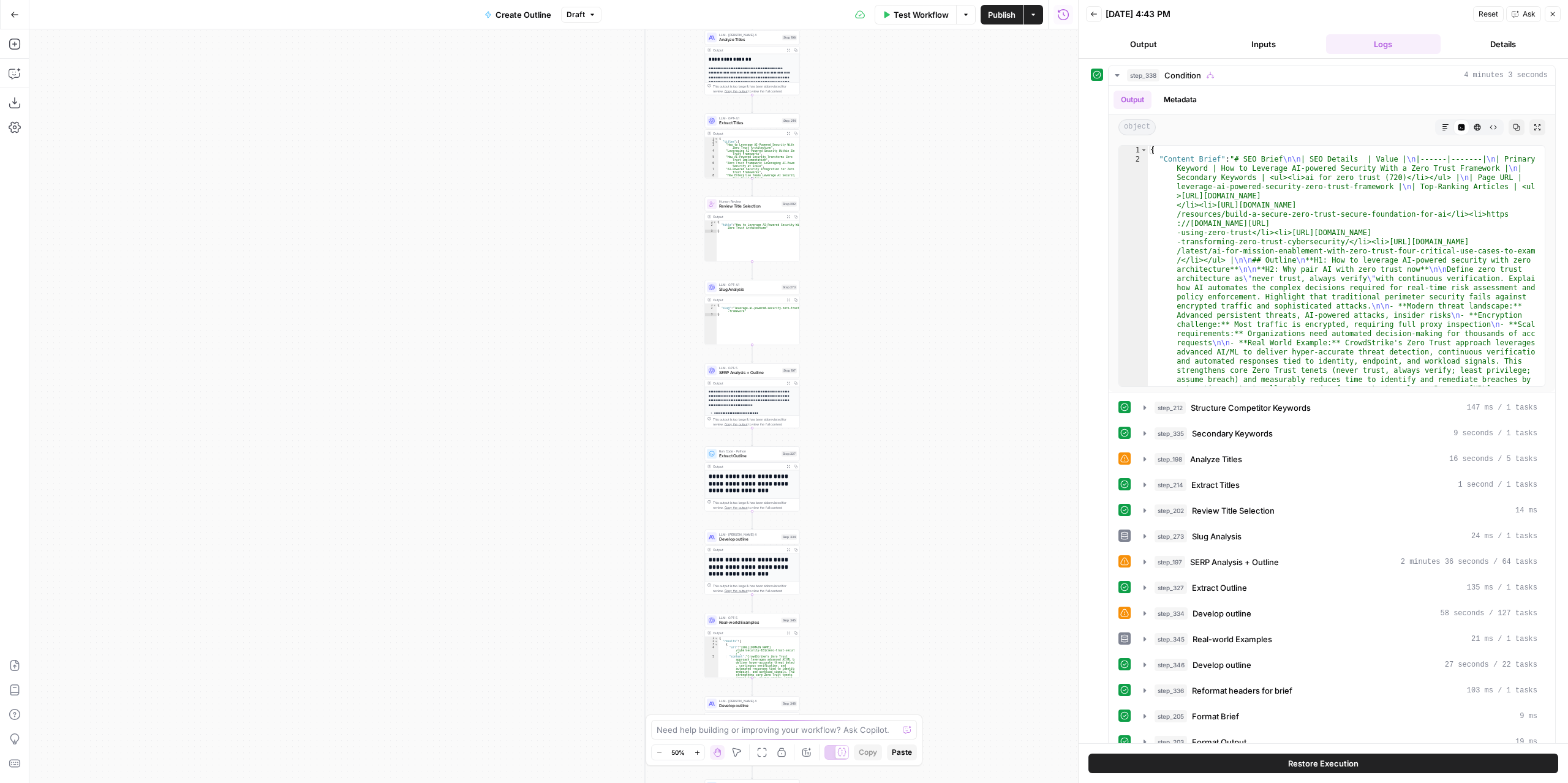
drag, startPoint x: 870, startPoint y: 323, endPoint x: 896, endPoint y: 75, distance: 249.4
click at [896, 76] on div "true false Workflow Set Inputs Inputs Condition Condition Step 338 Output Expan…" at bounding box center [554, 407] width 1048 height 754
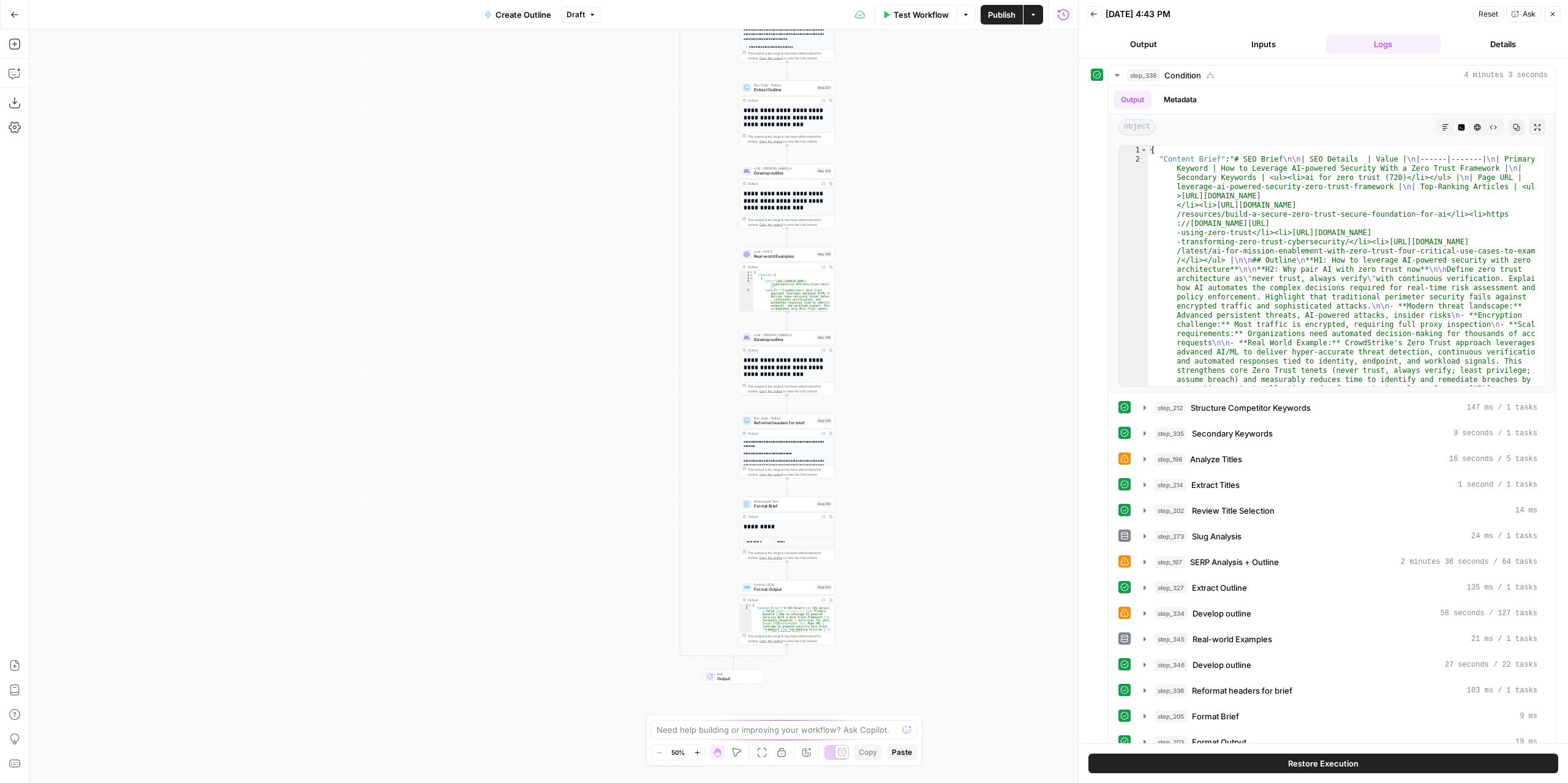
drag, startPoint x: 888, startPoint y: 297, endPoint x: 912, endPoint y: 64, distance: 234.2
click at [912, 64] on div "true false Workflow Set Inputs Inputs Condition Condition Step 338 Output Expan…" at bounding box center [554, 407] width 1048 height 754
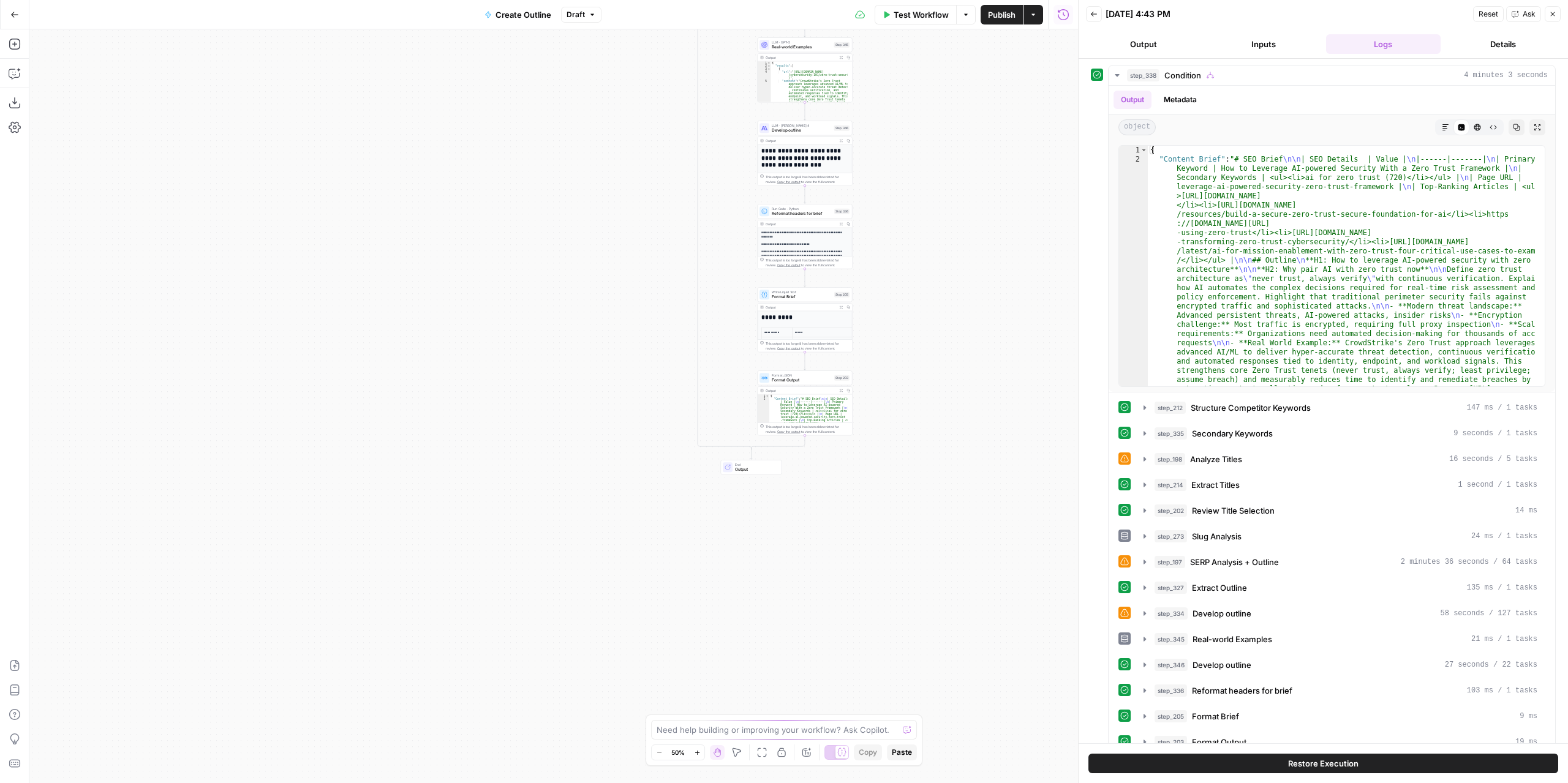
drag, startPoint x: 899, startPoint y: 203, endPoint x: 922, endPoint y: 459, distance: 257.0
click at [923, 454] on div "true false Workflow Set Inputs Inputs Condition Condition Step 338 Output Expan…" at bounding box center [554, 407] width 1048 height 754
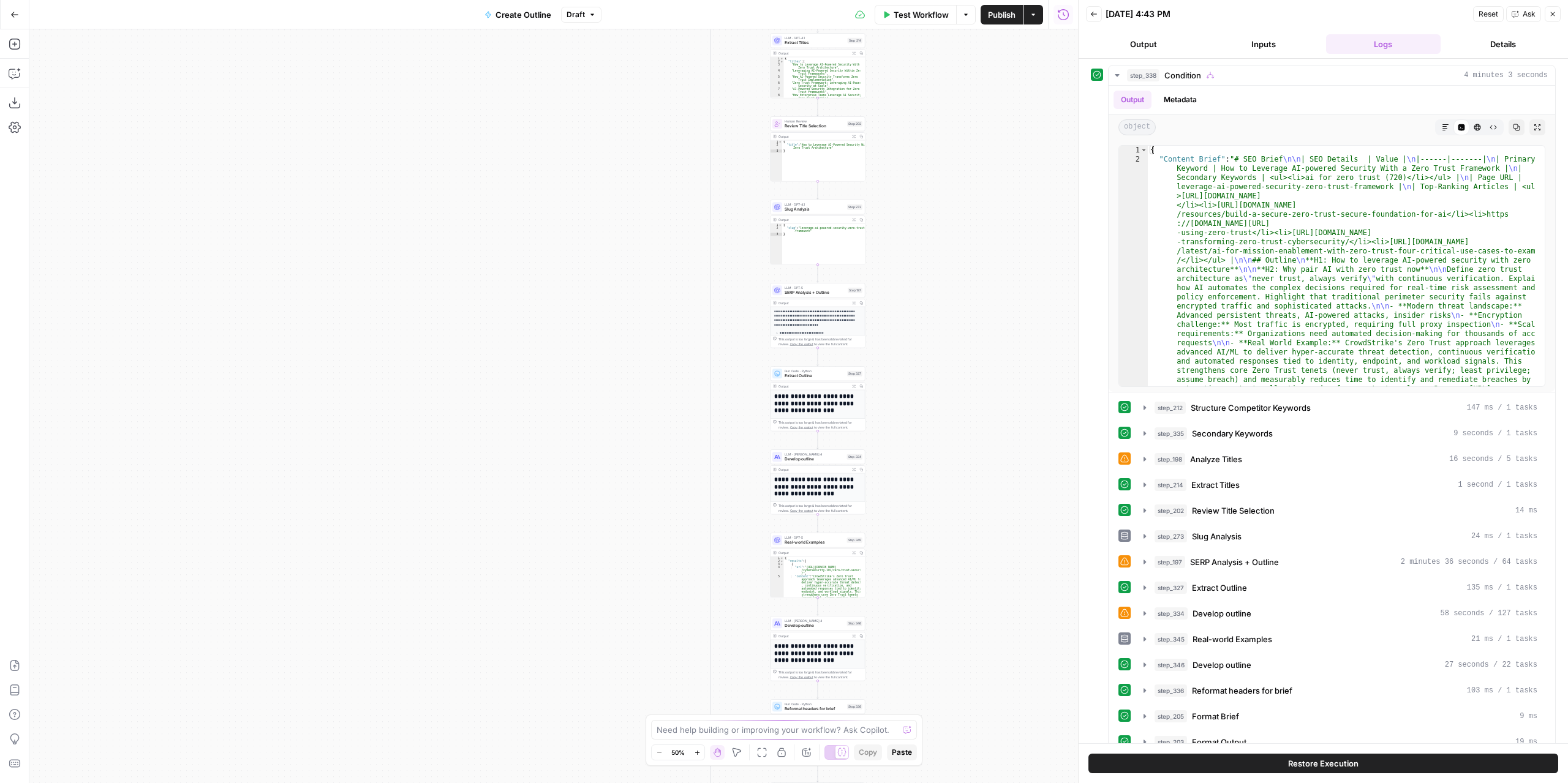
drag, startPoint x: 921, startPoint y: 420, endPoint x: 934, endPoint y: 248, distance: 172.5
click at [910, 457] on div "true false Workflow Set Inputs Inputs Condition Condition Step 338 Output Expan…" at bounding box center [554, 407] width 1048 height 754
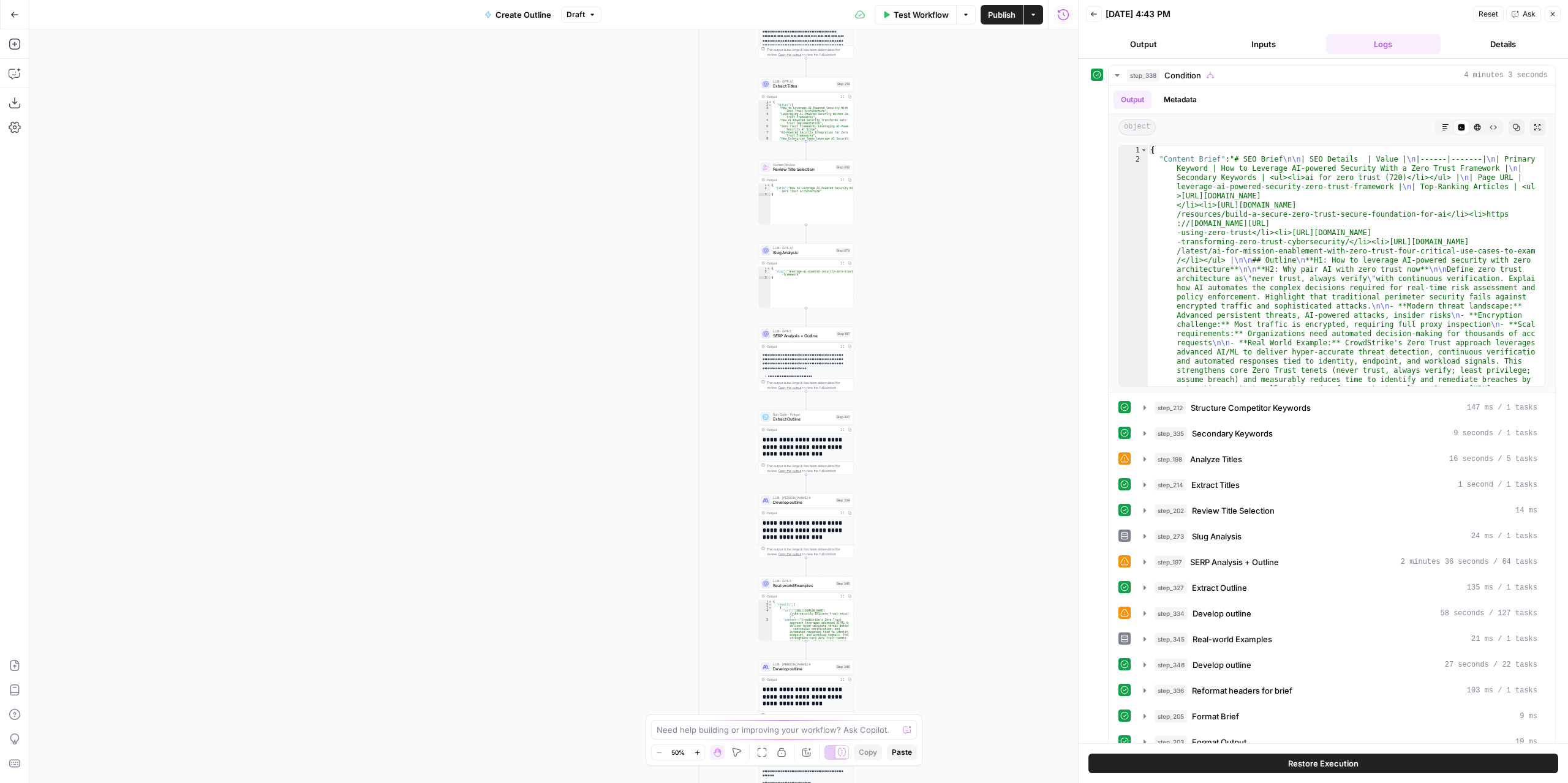
drag, startPoint x: 935, startPoint y: 210, endPoint x: 932, endPoint y: 391, distance: 181.0
click at [930, 421] on div "true false Workflow Set Inputs Inputs Condition Condition Step 338 Output Expan…" at bounding box center [554, 407] width 1048 height 754
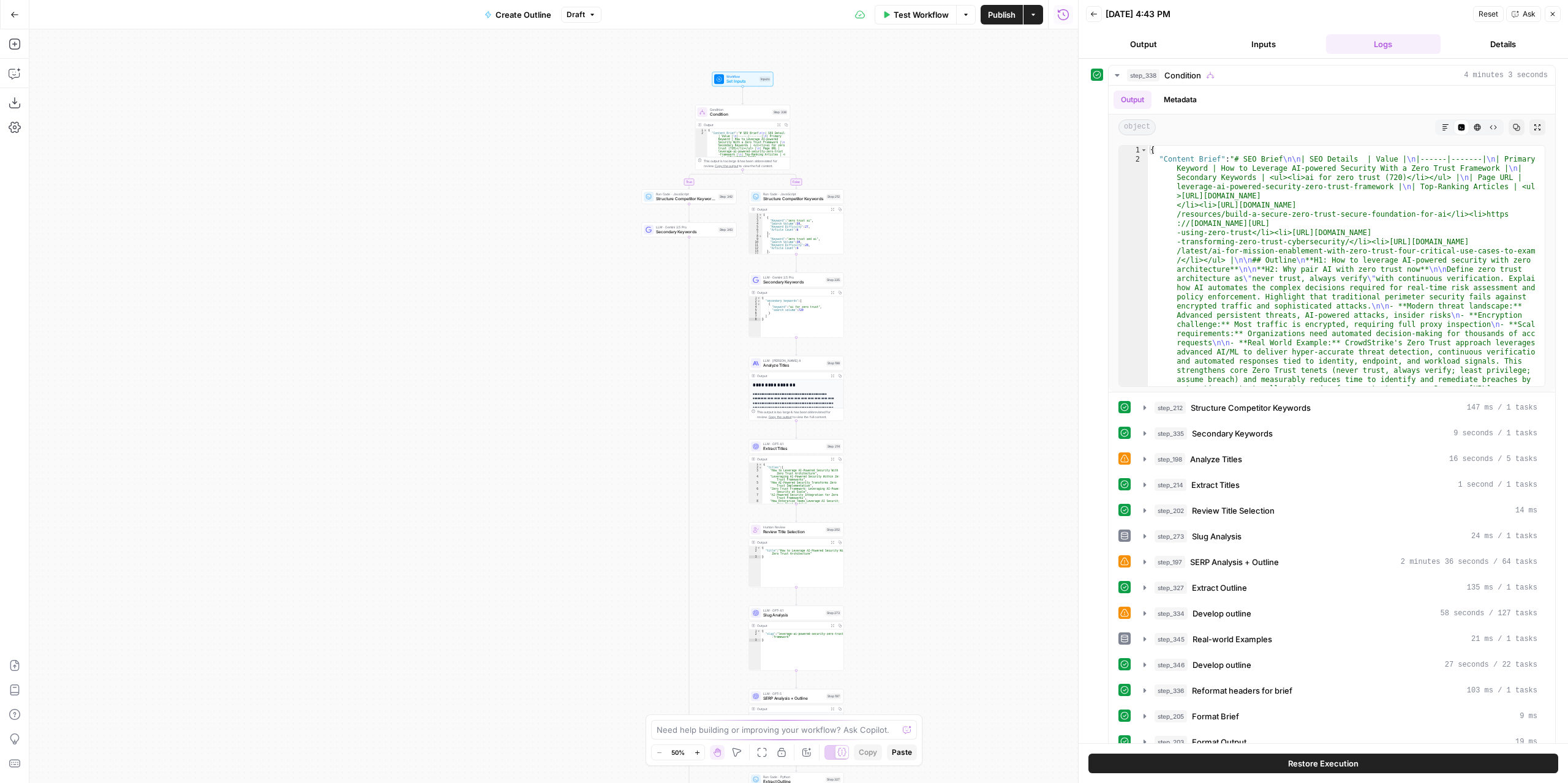
drag, startPoint x: 944, startPoint y: 257, endPoint x: 939, endPoint y: 409, distance: 152.1
click at [939, 409] on div "true false Workflow Set Inputs Inputs Condition Condition Step 338 Output Expan…" at bounding box center [554, 407] width 1048 height 754
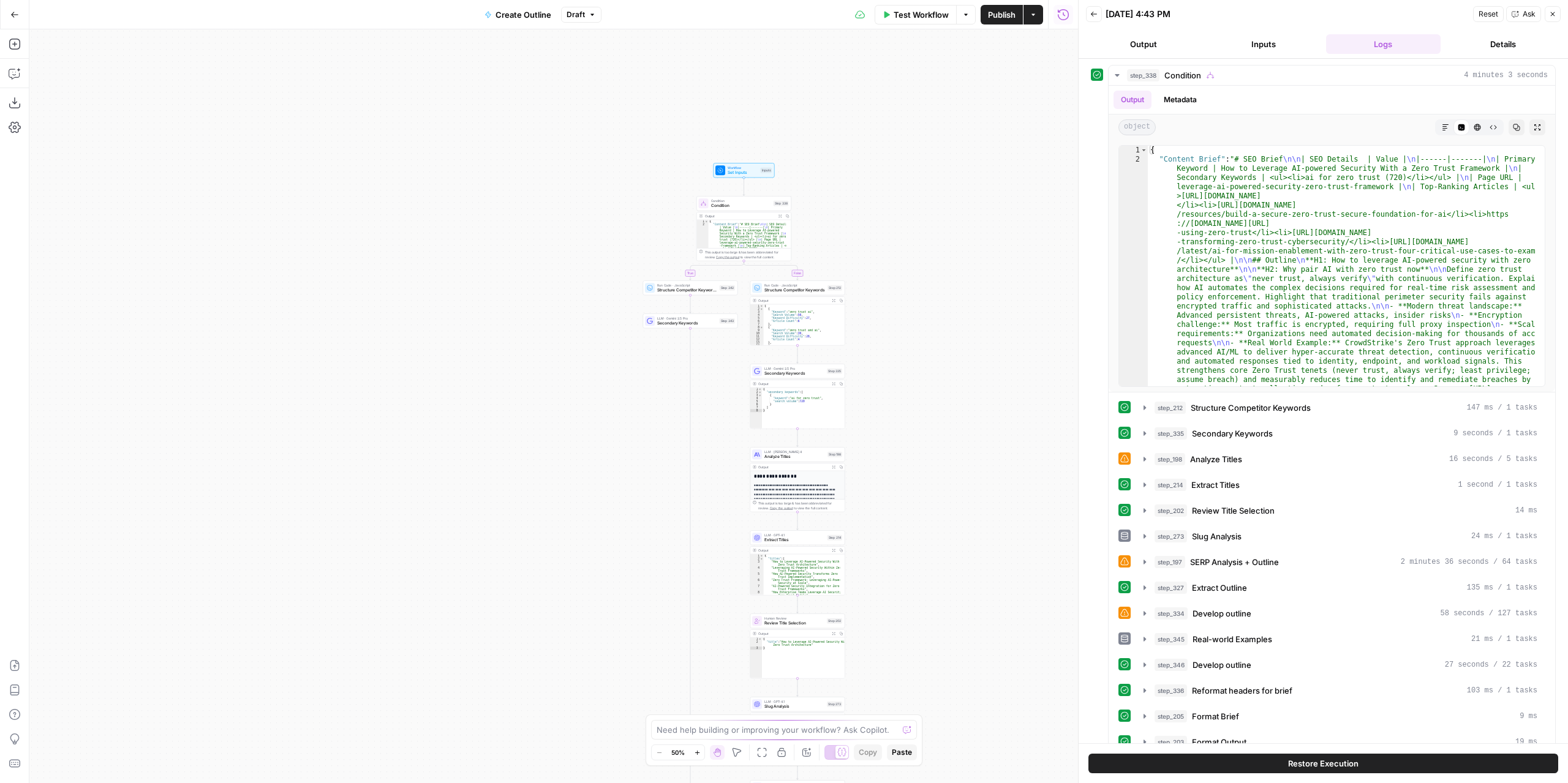
drag, startPoint x: 939, startPoint y: 278, endPoint x: 942, endPoint y: 360, distance: 82.1
click at [942, 360] on div "true false Workflow Set Inputs Inputs Condition Condition Step 338 Output Expan…" at bounding box center [554, 407] width 1048 height 754
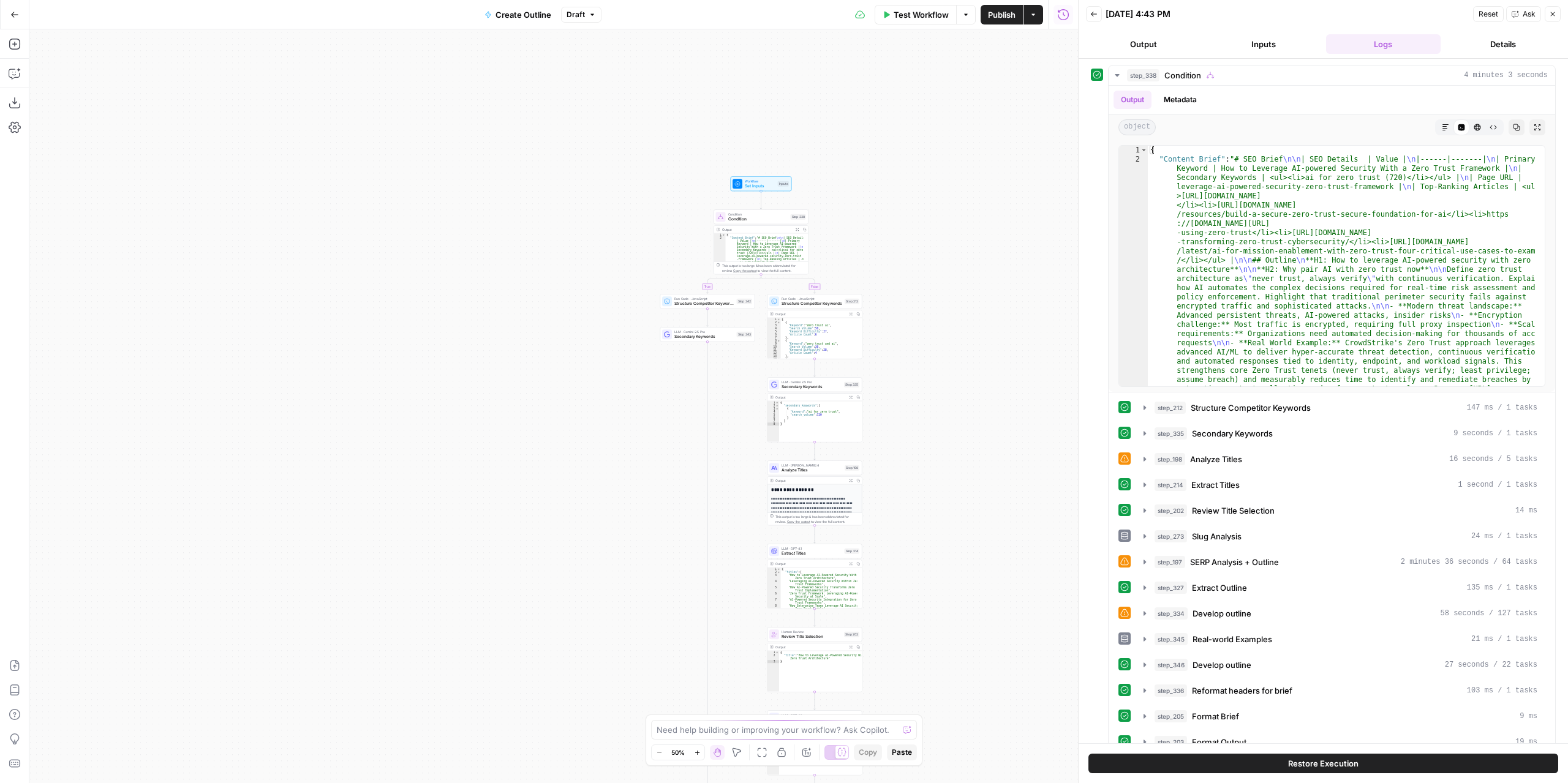
drag, startPoint x: 1044, startPoint y: 447, endPoint x: 996, endPoint y: 436, distance: 49.2
click at [1020, 450] on div "true false Workflow Set Inputs Inputs Condition Condition Step 338 Output Expan…" at bounding box center [554, 407] width 1048 height 754
